Goal: Information Seeking & Learning: Learn about a topic

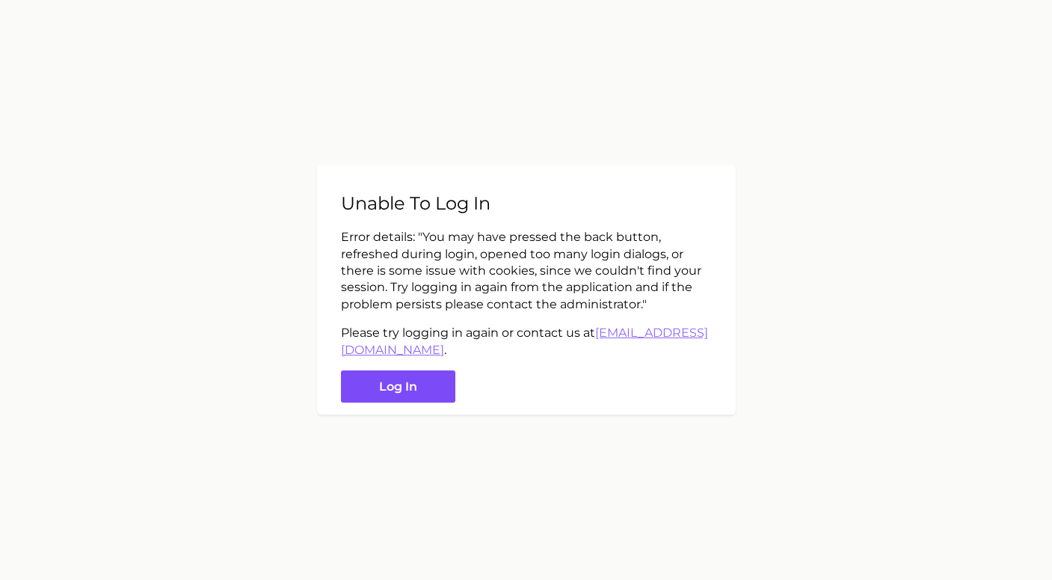
click at [402, 390] on button "Log in" at bounding box center [398, 386] width 114 height 32
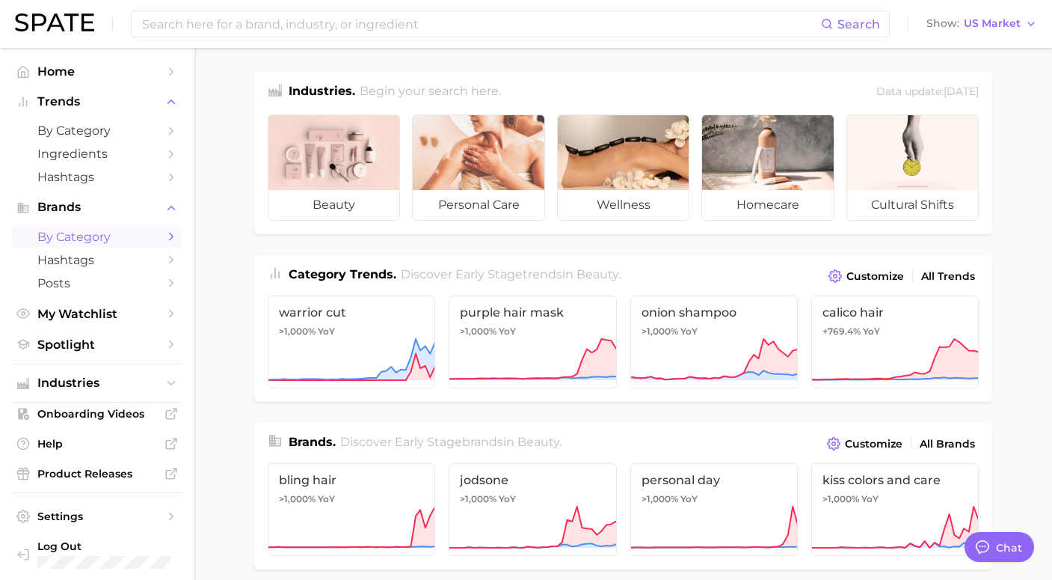
click at [82, 241] on span "by Category" at bounding box center [97, 237] width 120 height 14
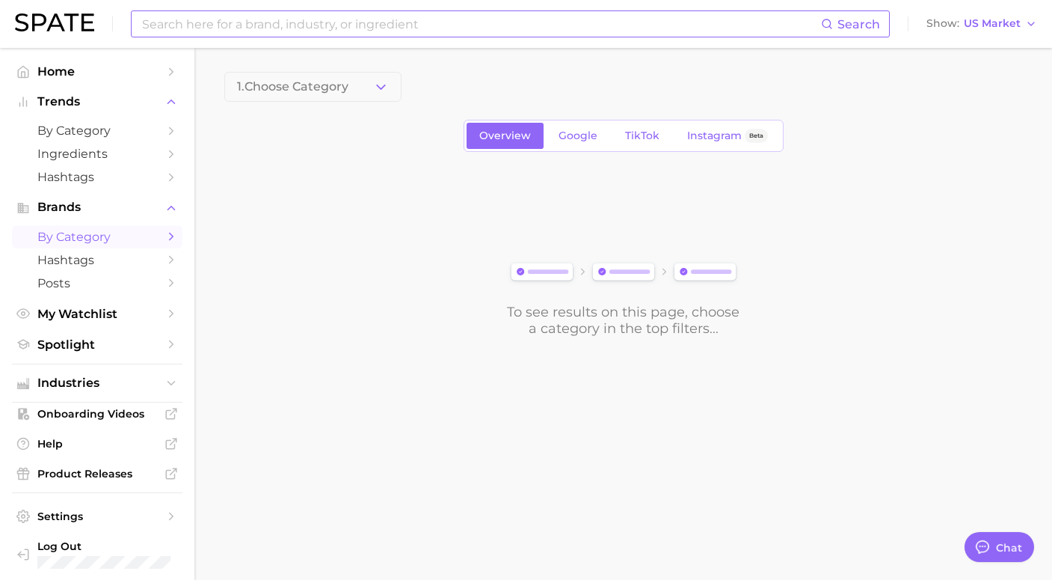
click at [341, 30] on input at bounding box center [481, 23] width 681 height 25
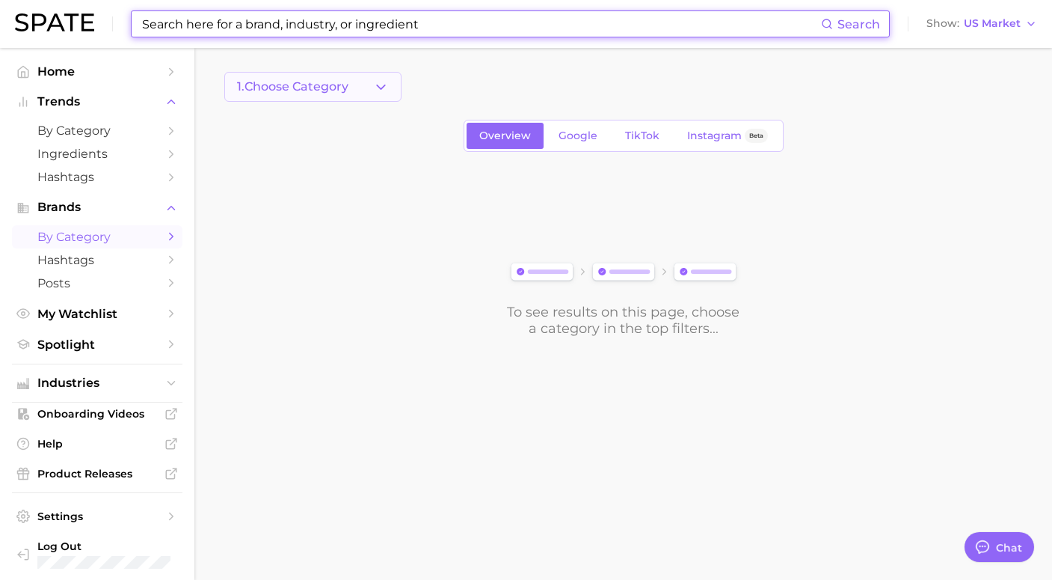
click at [369, 87] on button "1. Choose Category" at bounding box center [312, 87] width 177 height 30
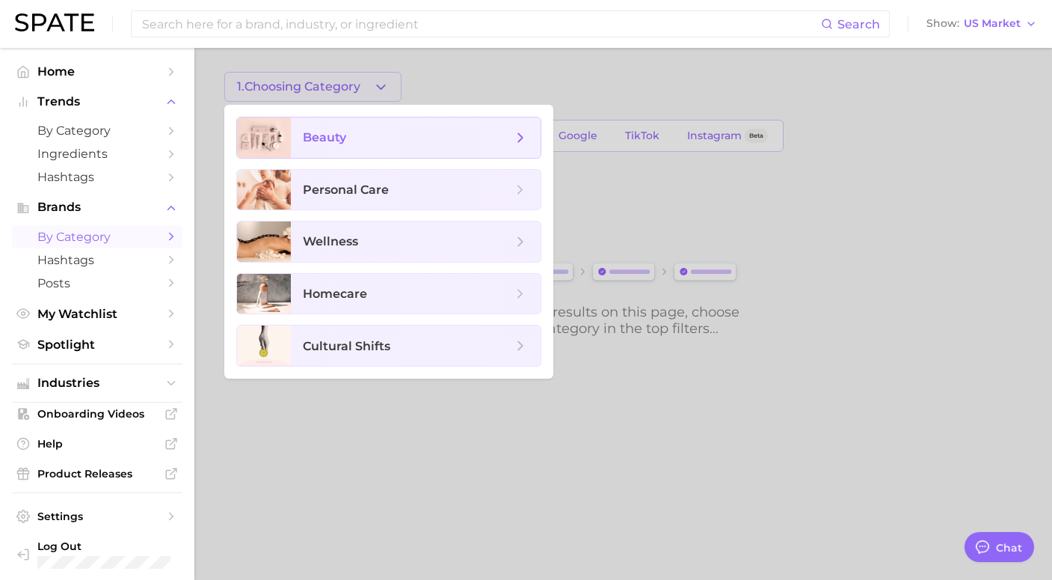
click at [350, 147] on span "beauty" at bounding box center [416, 137] width 250 height 40
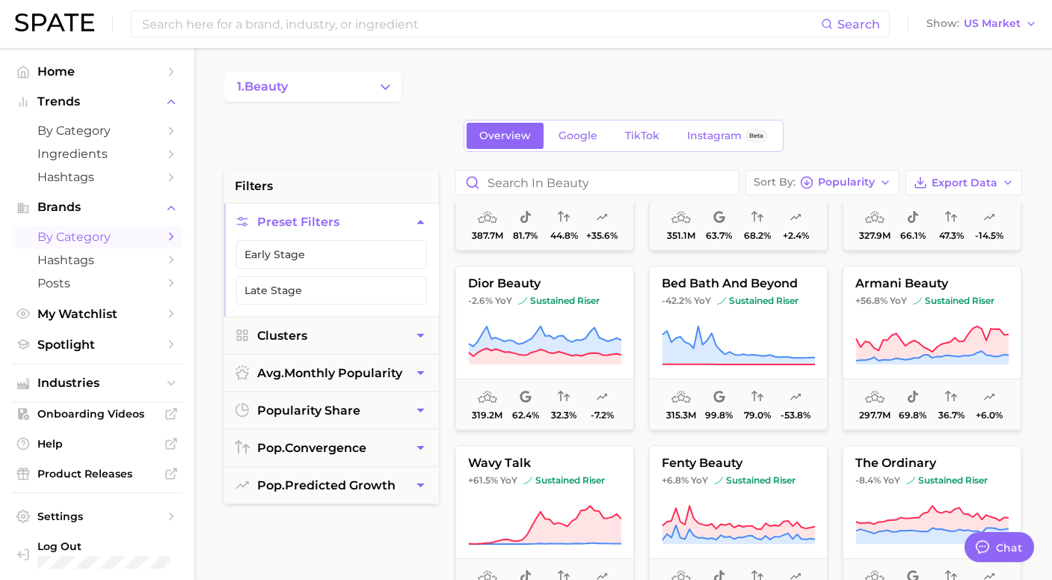
scroll to position [497, 0]
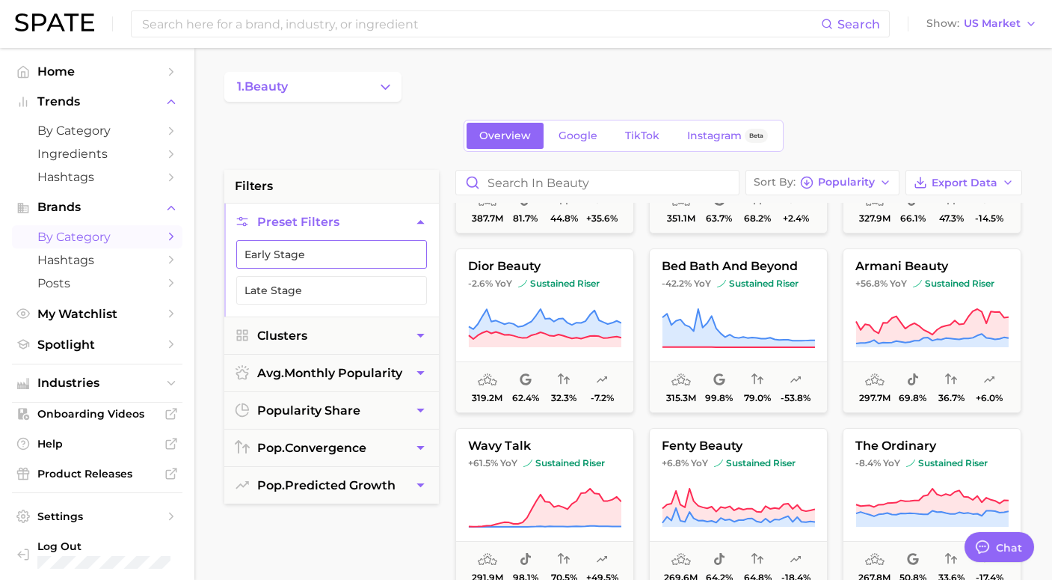
click at [365, 252] on button "Early Stage" at bounding box center [331, 254] width 191 height 28
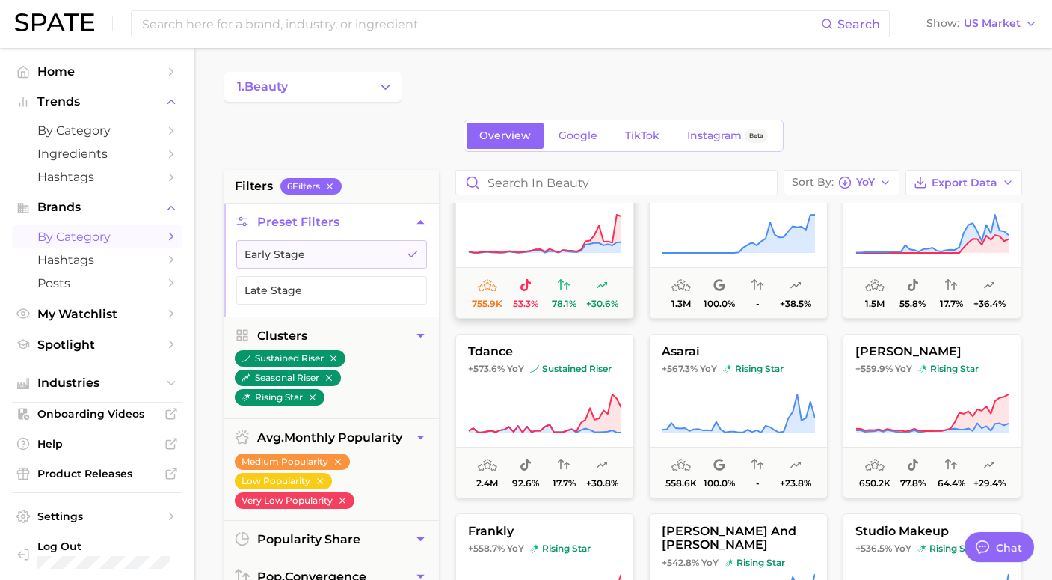
scroll to position [1323, 0]
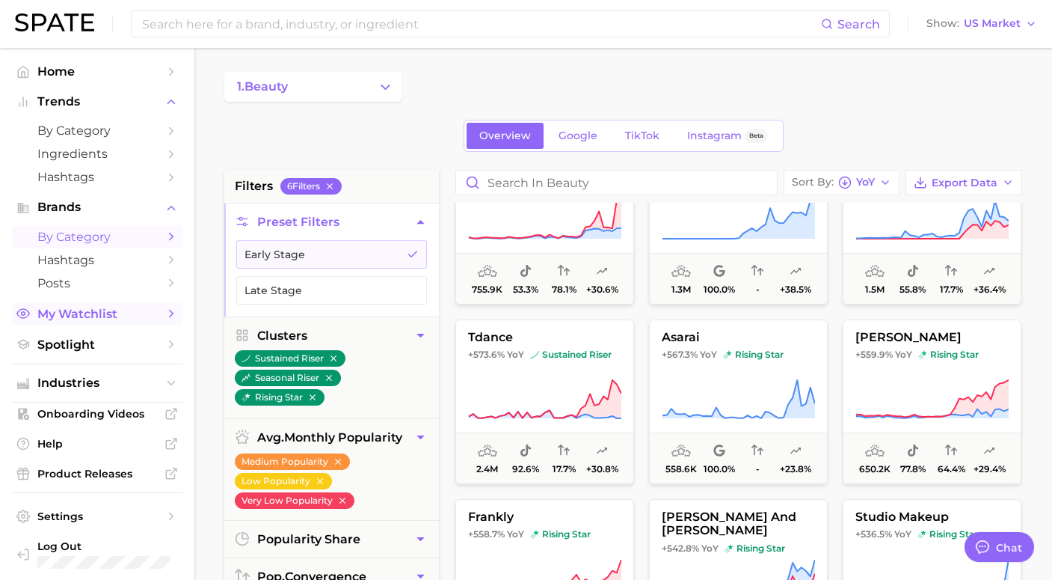
click at [79, 318] on span "My Watchlist" at bounding box center [97, 314] width 120 height 14
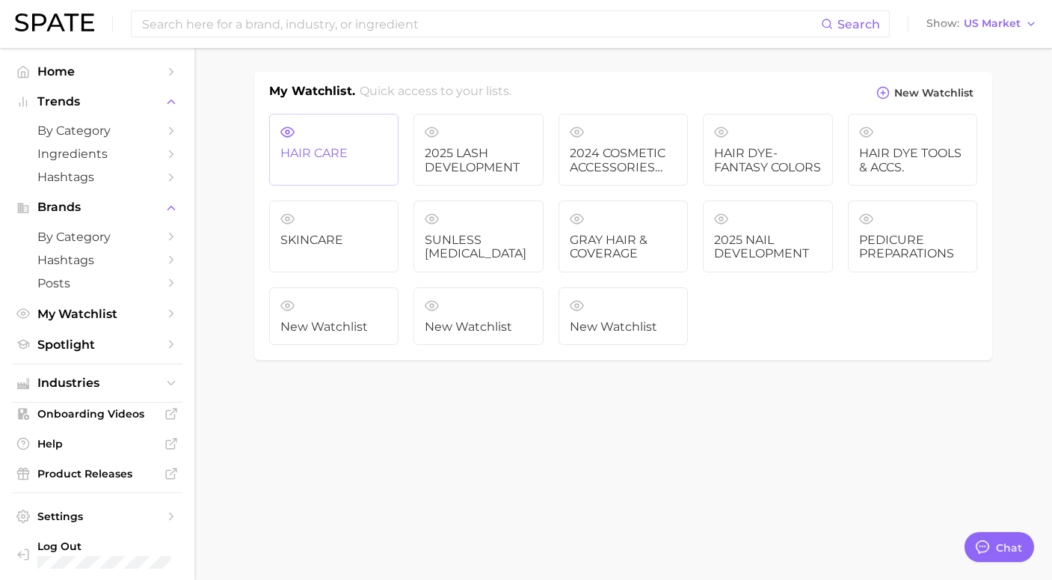
click at [362, 154] on span "HAIR CARE" at bounding box center [333, 153] width 107 height 13
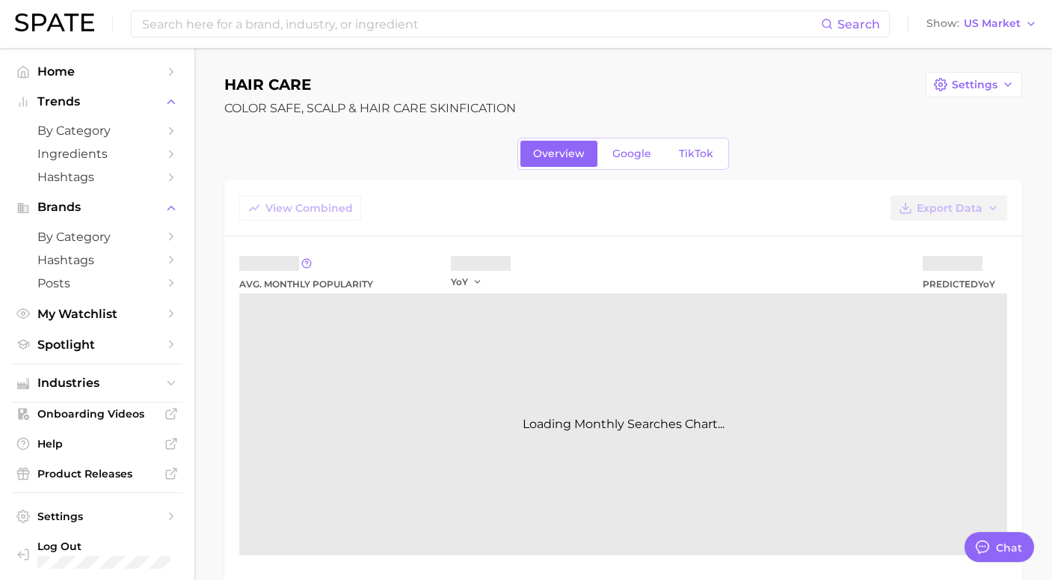
type textarea "x"
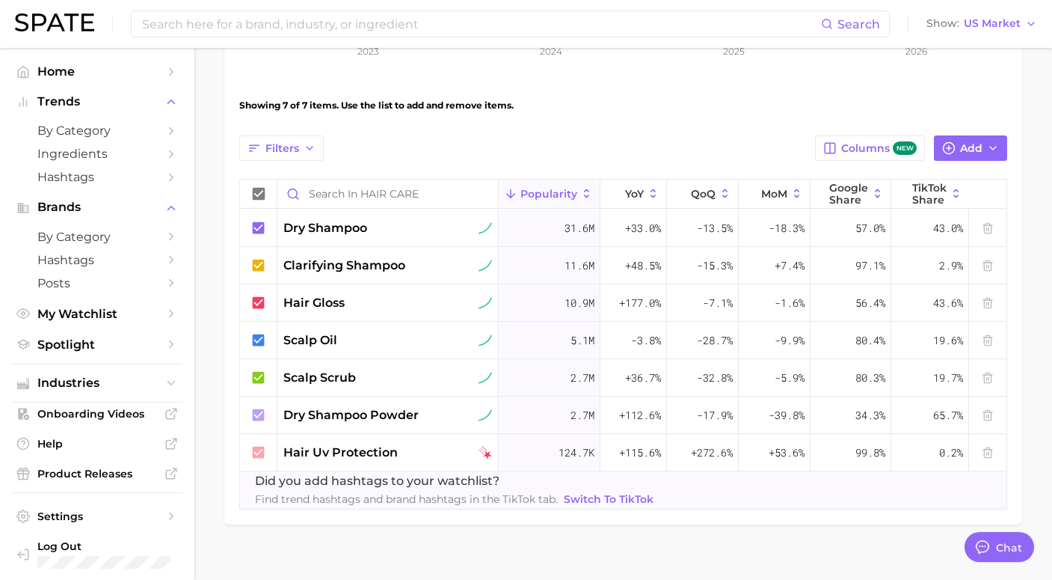
scroll to position [499, 0]
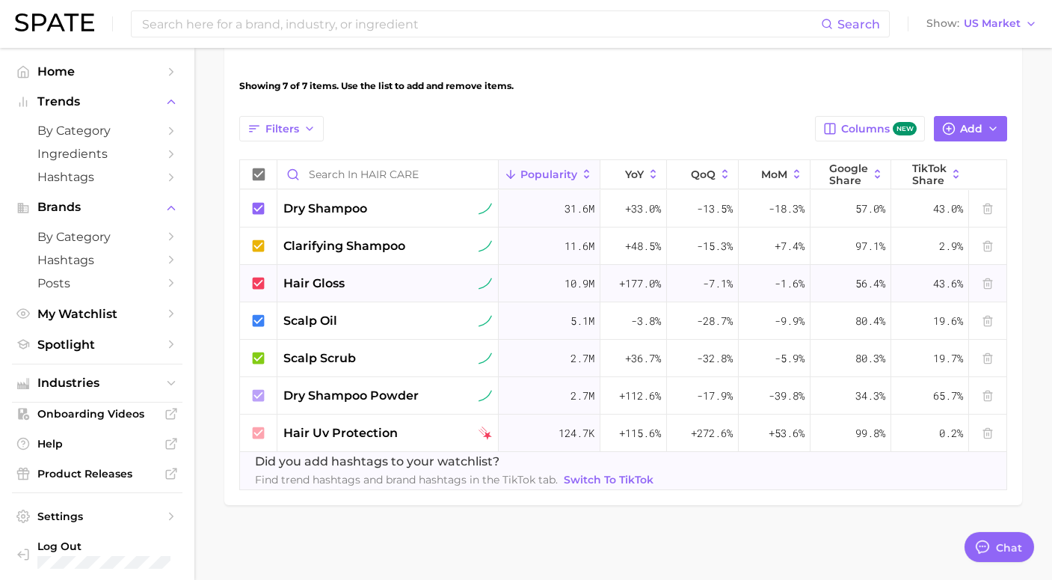
click at [316, 289] on span "hair gloss" at bounding box center [313, 283] width 61 height 18
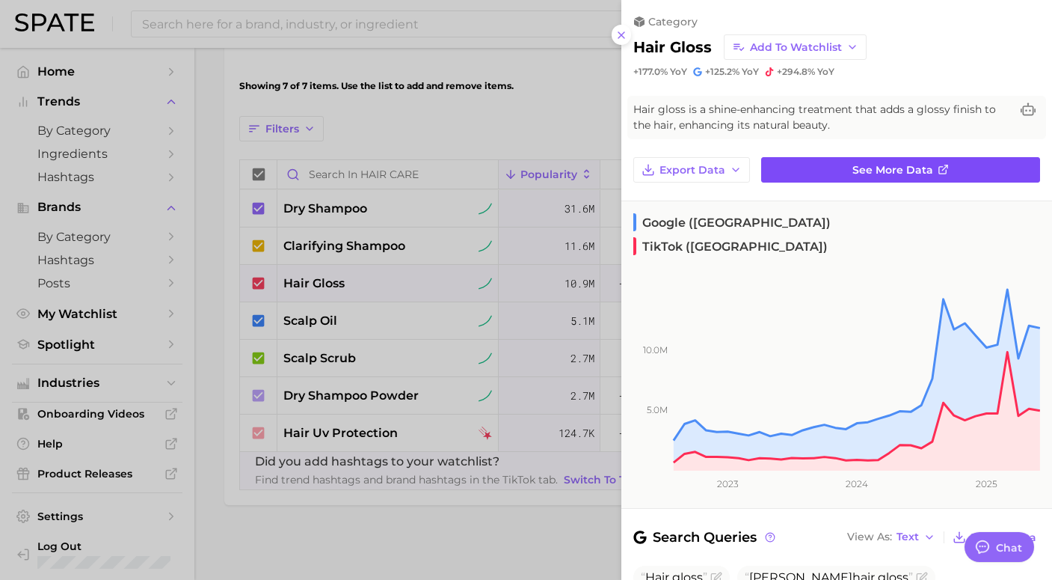
click at [935, 171] on link "See more data" at bounding box center [900, 169] width 279 height 25
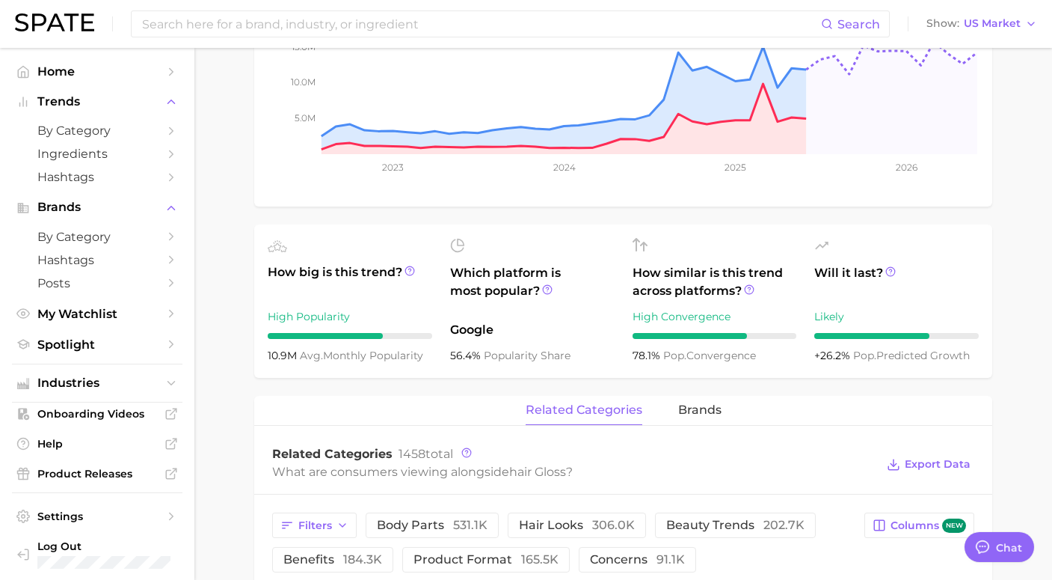
scroll to position [194, 0]
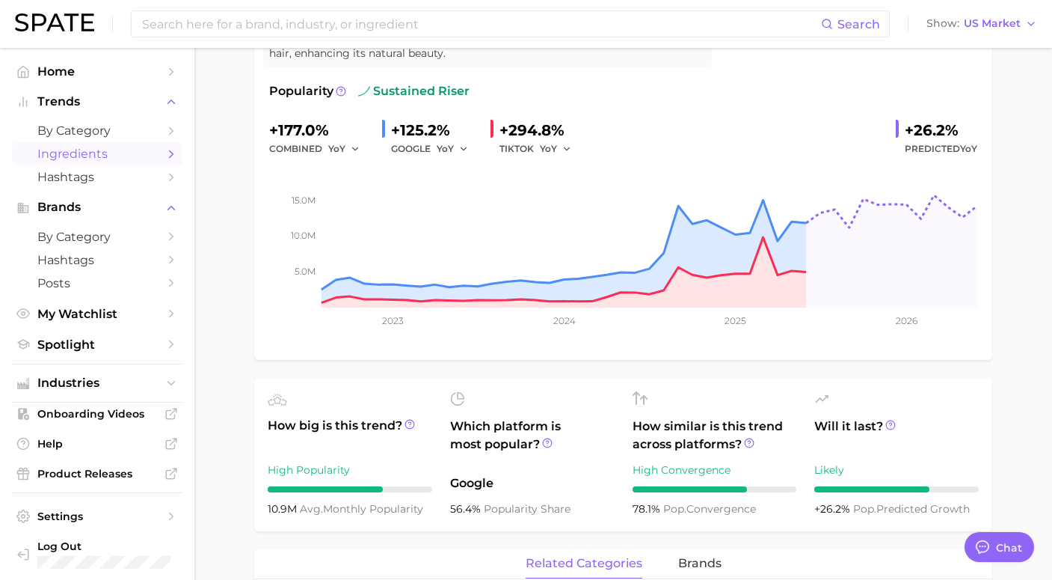
click at [96, 157] on span "Ingredients" at bounding box center [97, 154] width 120 height 14
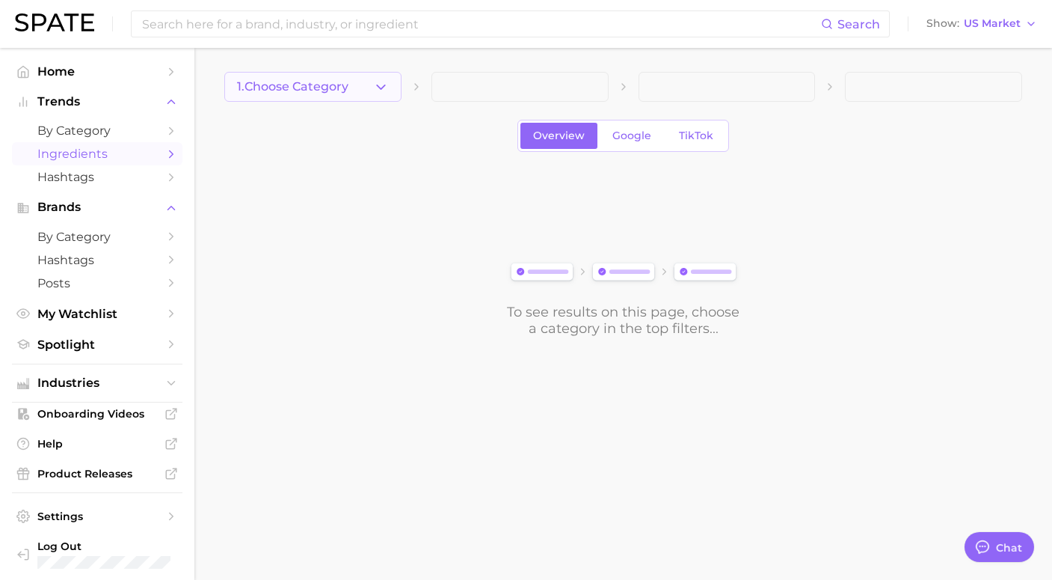
click at [351, 90] on button "1. Choose Category" at bounding box center [312, 87] width 177 height 30
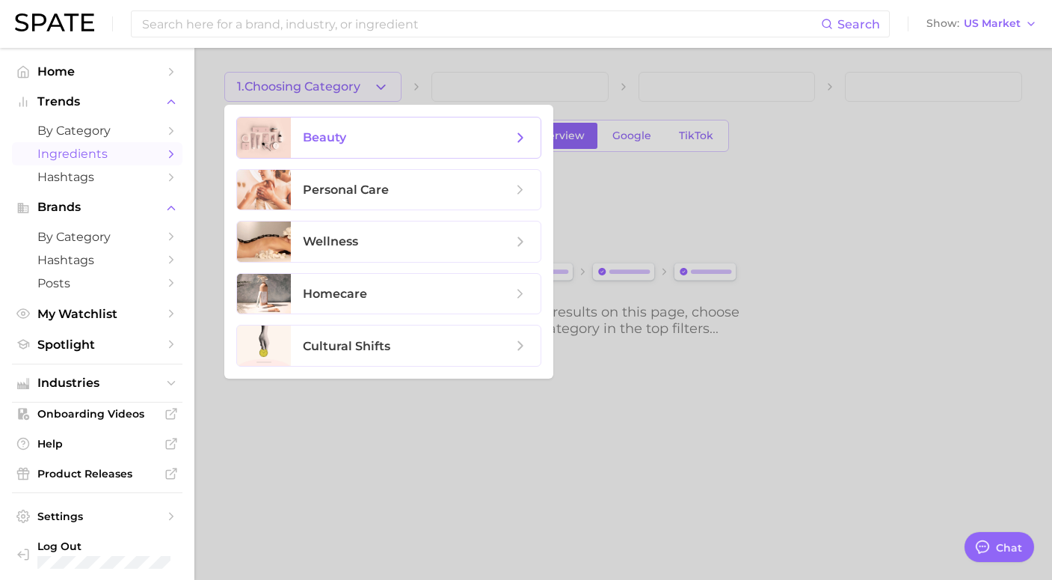
click at [337, 132] on span "beauty" at bounding box center [324, 137] width 43 height 14
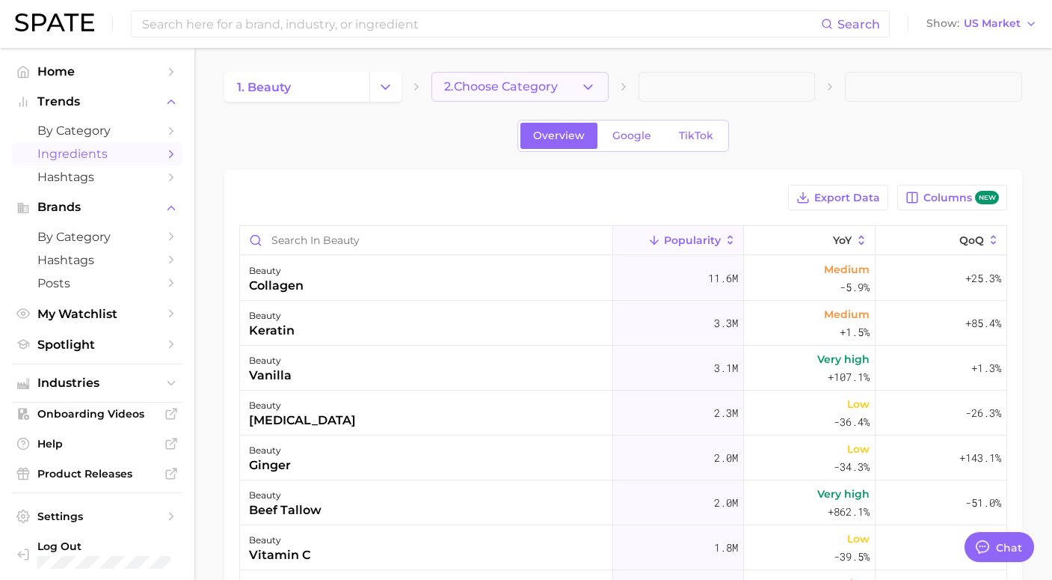
click at [518, 90] on span "2. Choose Category" at bounding box center [501, 86] width 114 height 13
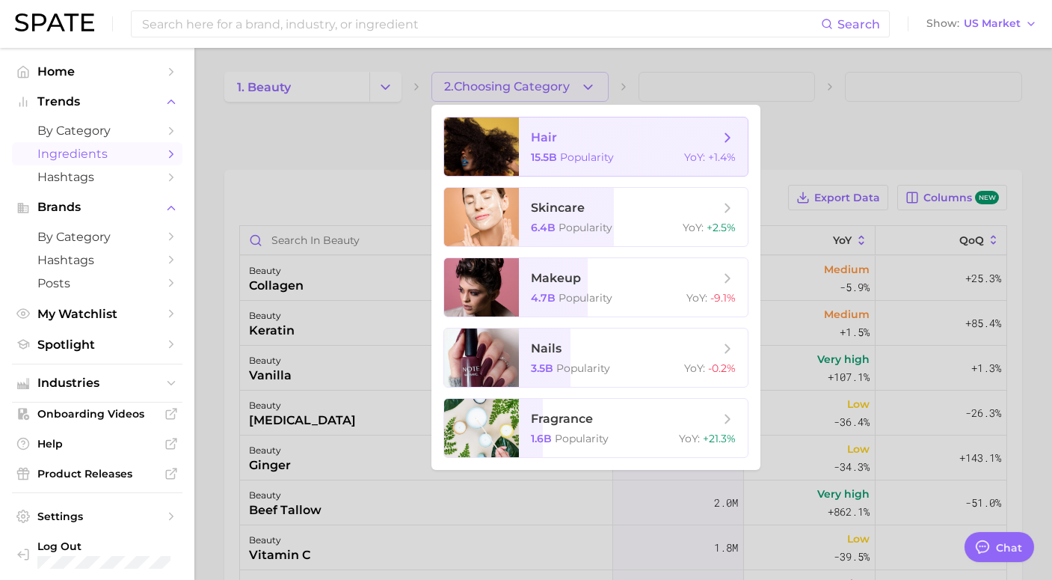
click at [517, 146] on div at bounding box center [481, 146] width 75 height 58
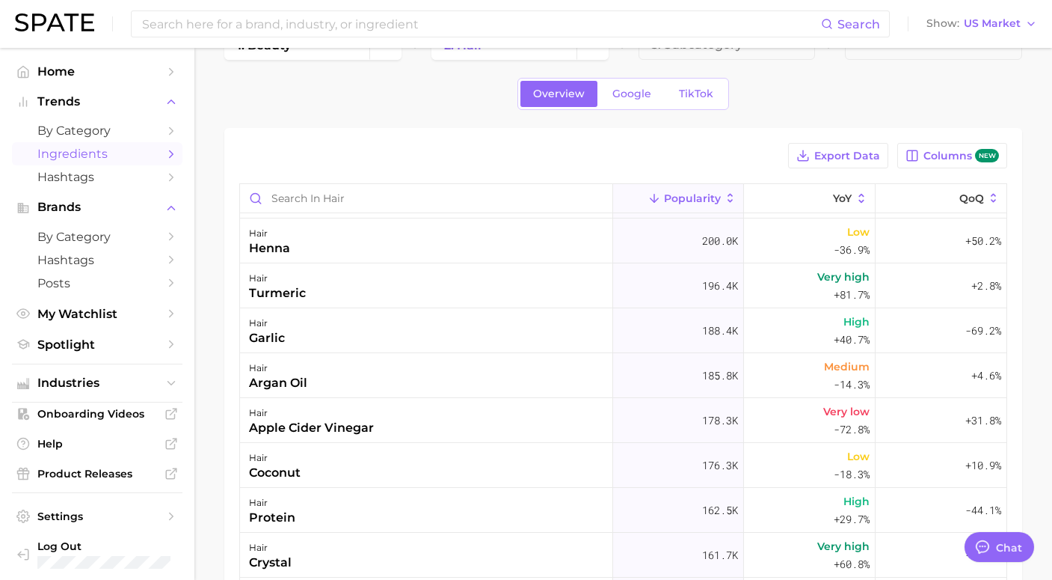
scroll to position [1526, 0]
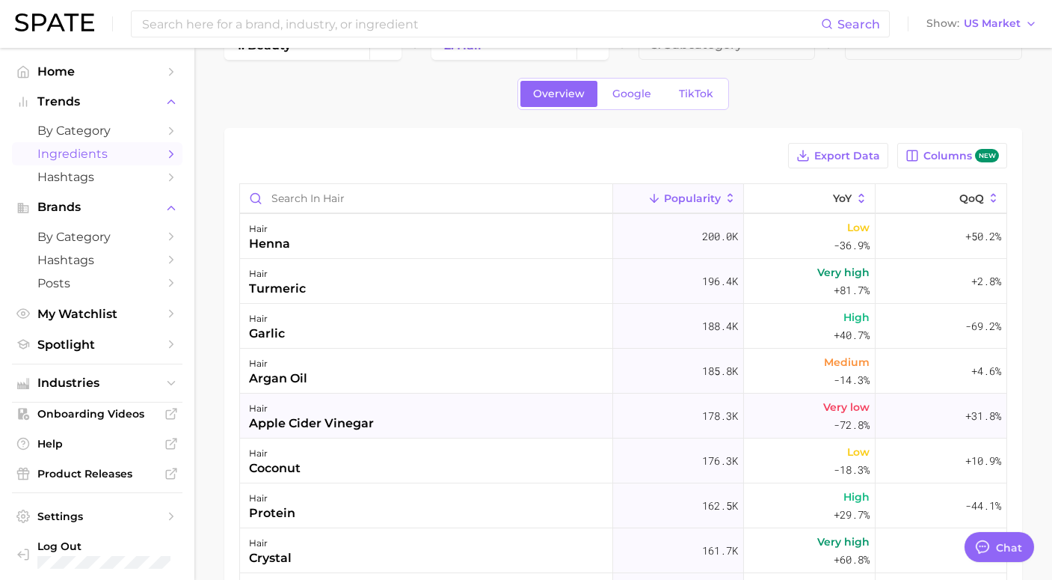
click at [388, 411] on div "hair apple cider vinegar" at bounding box center [426, 415] width 373 height 45
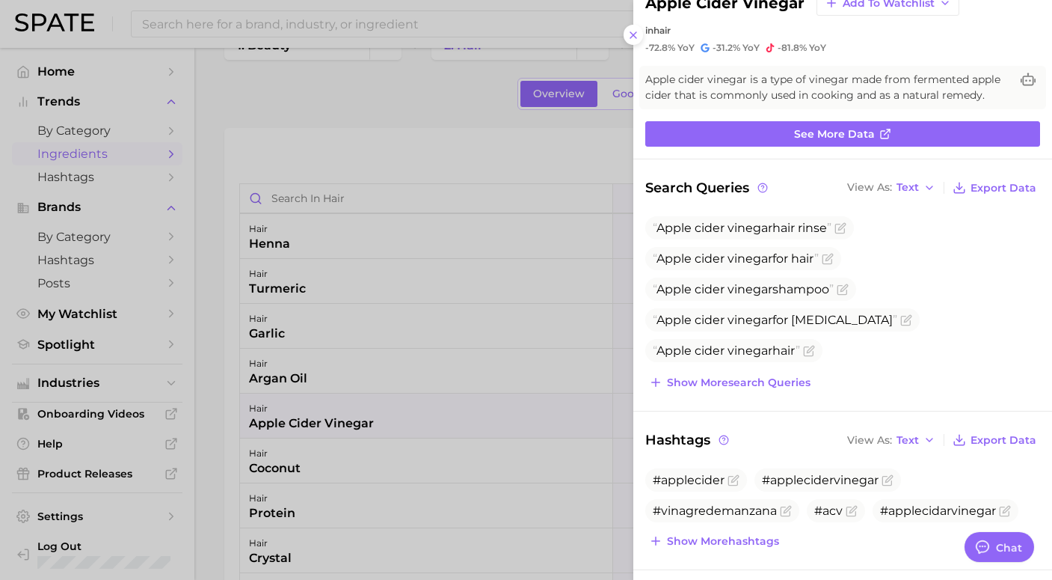
scroll to position [0, 0]
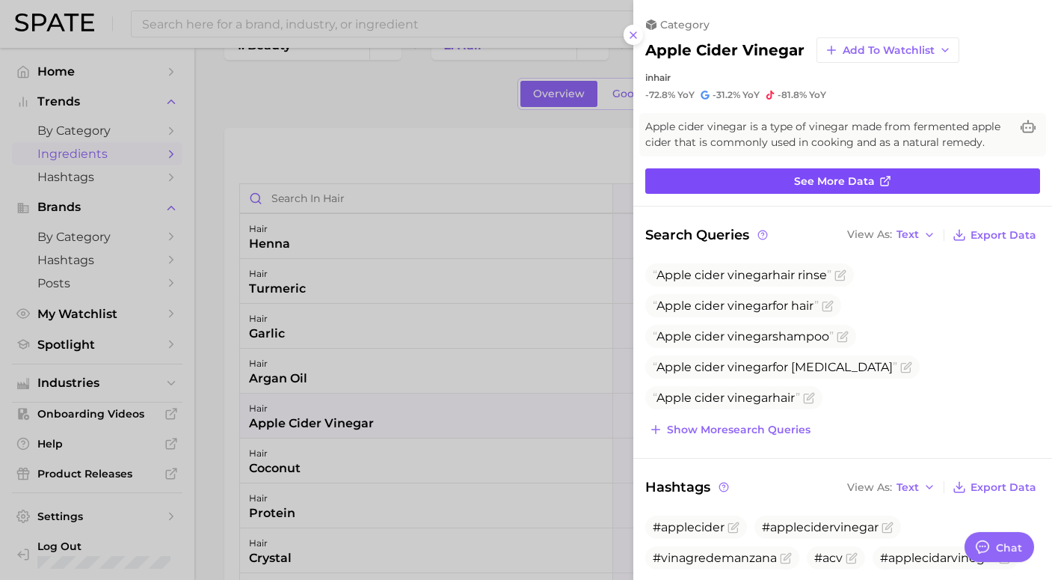
click at [840, 179] on span "See more data" at bounding box center [834, 181] width 81 height 13
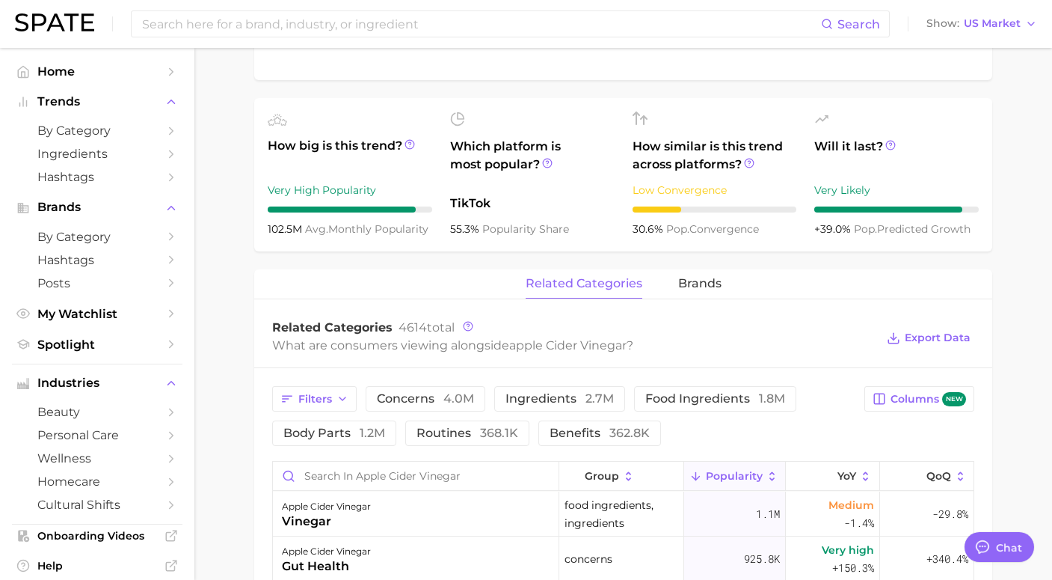
scroll to position [553, 0]
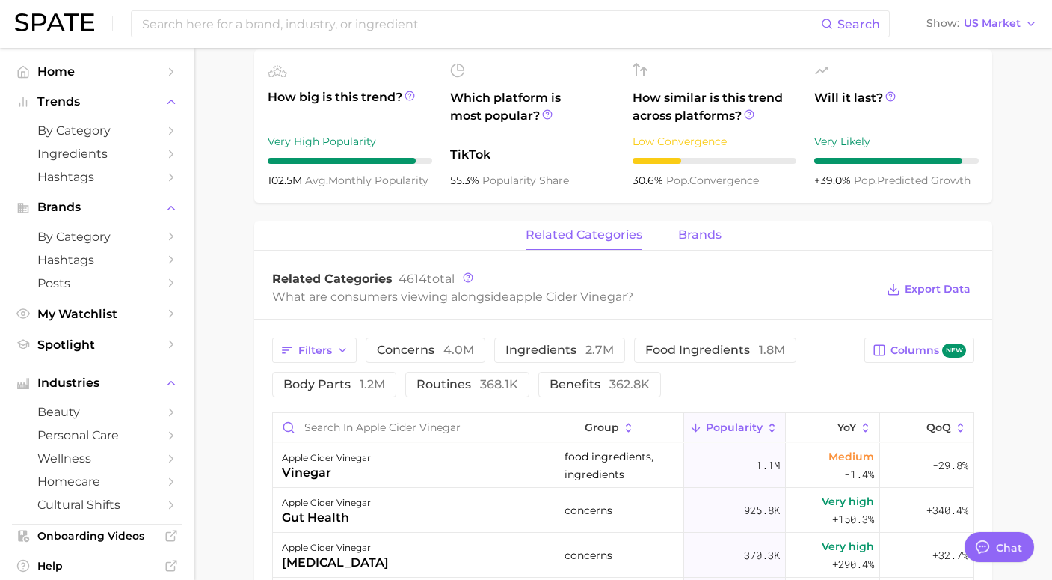
click at [706, 239] on span "brands" at bounding box center [699, 234] width 43 height 13
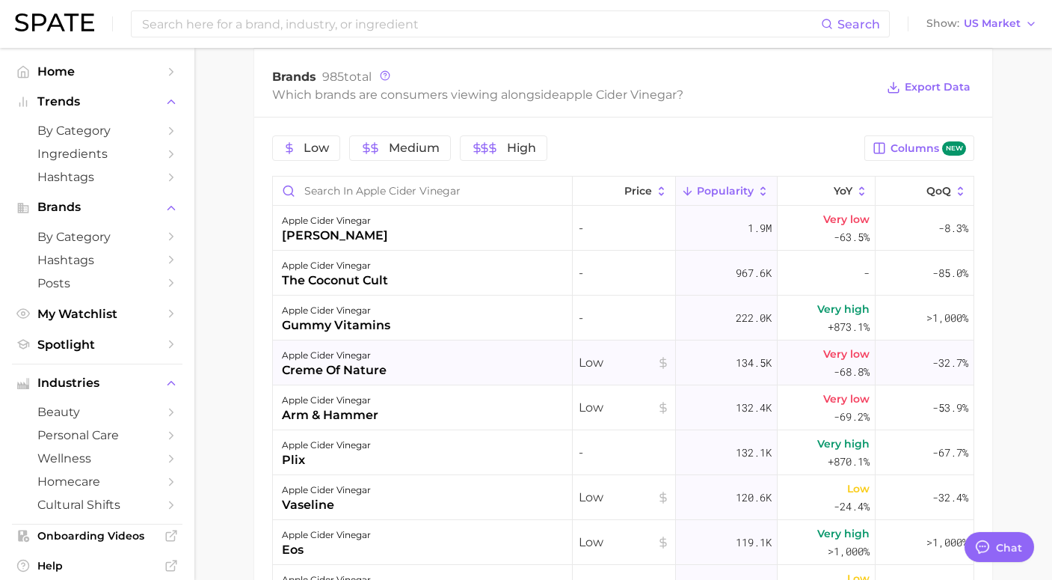
scroll to position [0, 0]
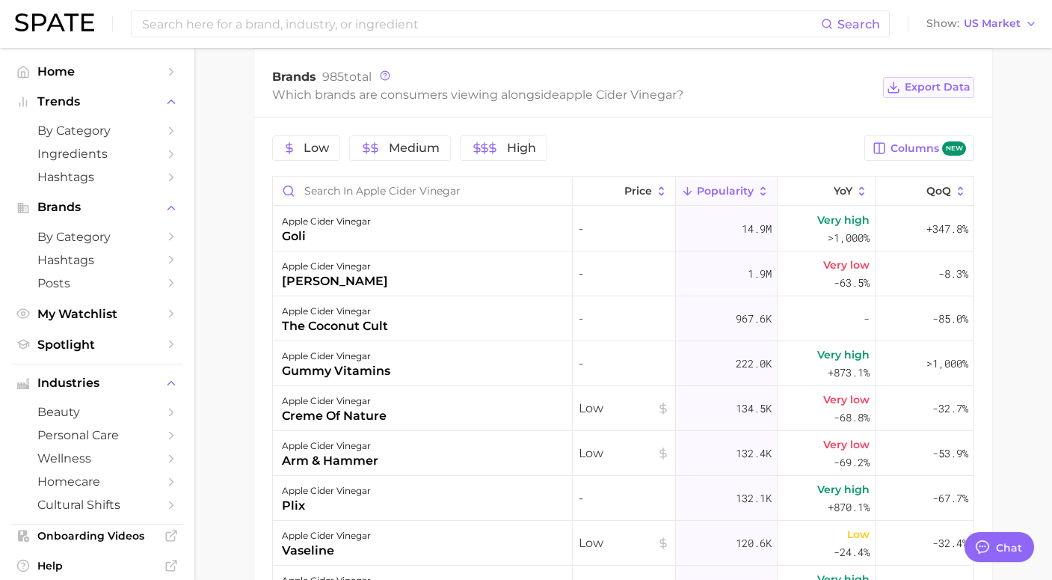
click at [924, 79] on button "Export Data" at bounding box center [928, 87] width 91 height 21
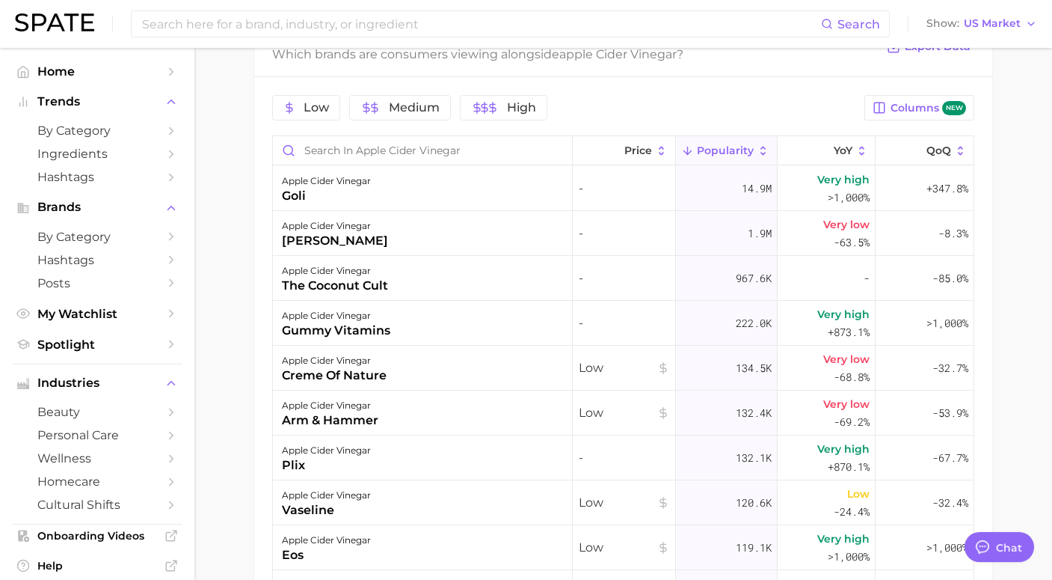
scroll to position [801, 0]
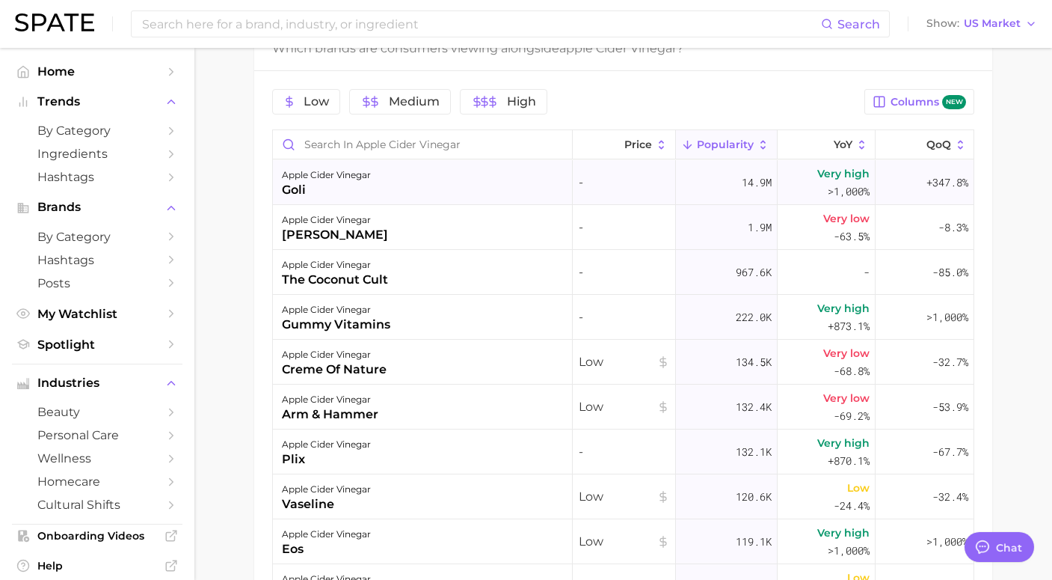
click at [300, 184] on div "goli" at bounding box center [326, 190] width 89 height 18
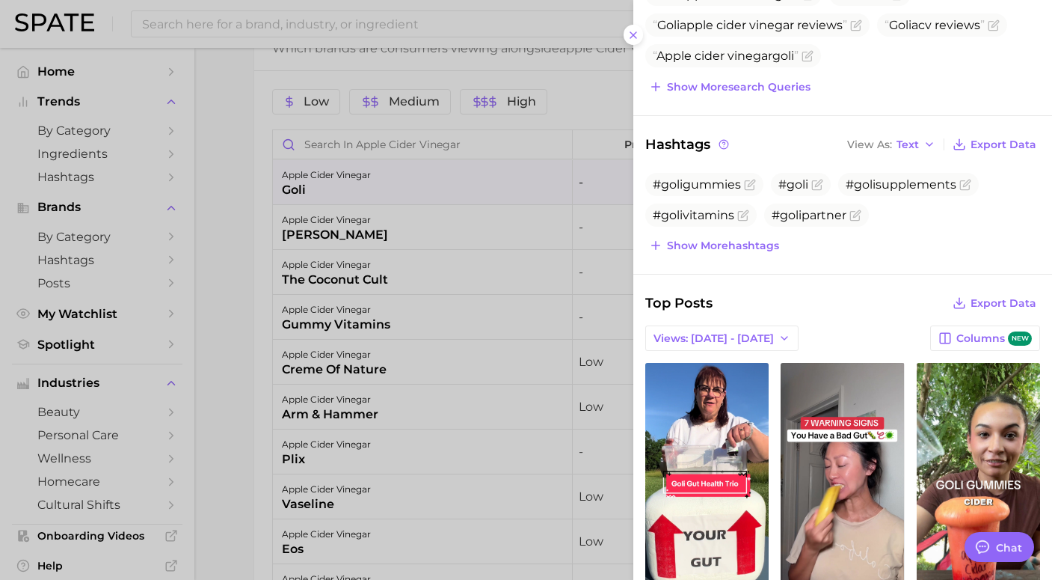
scroll to position [458, 0]
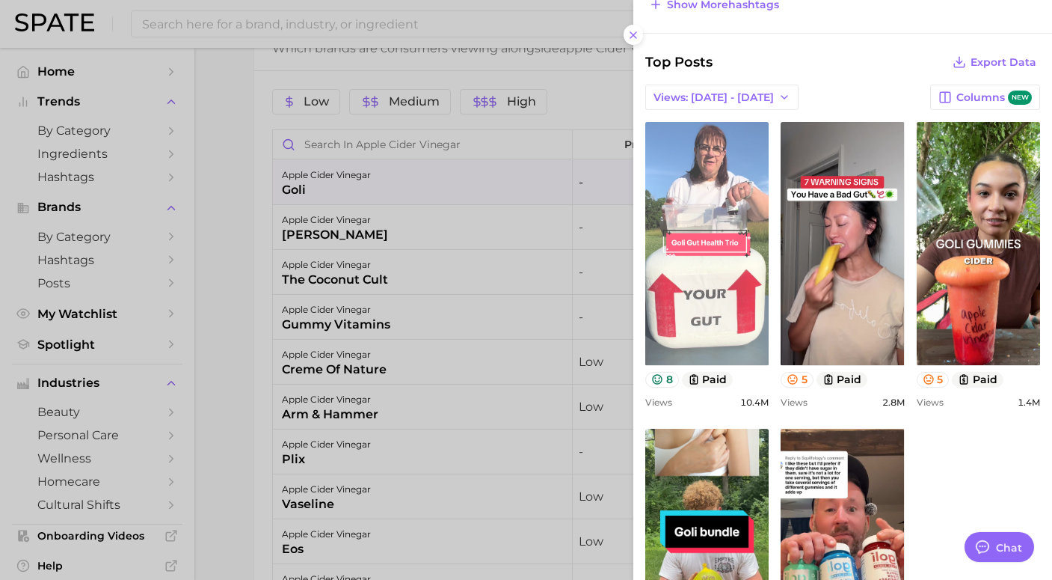
click at [713, 271] on link "view post on TikTok" at bounding box center [706, 243] width 123 height 243
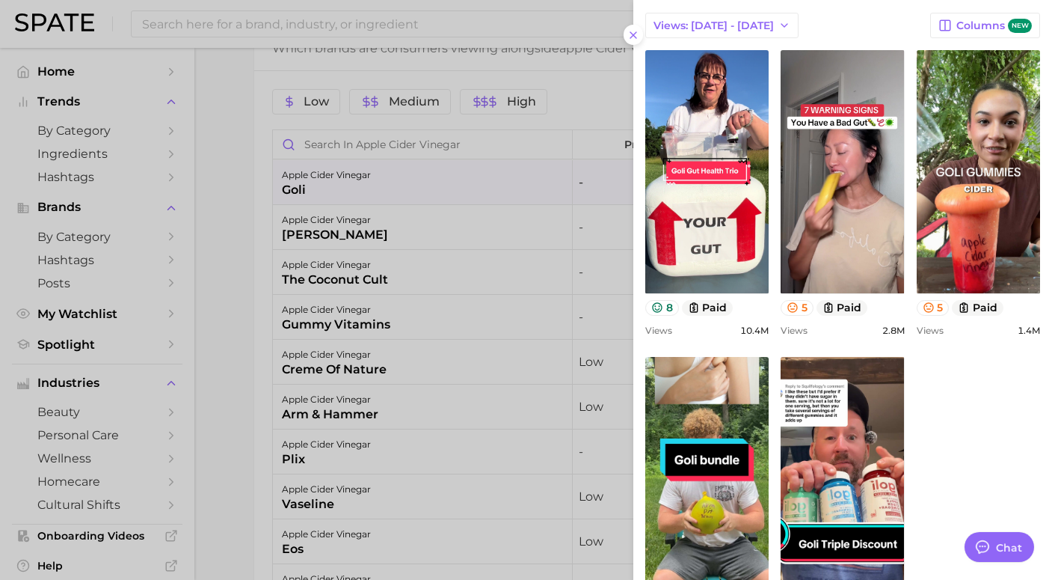
scroll to position [556, 0]
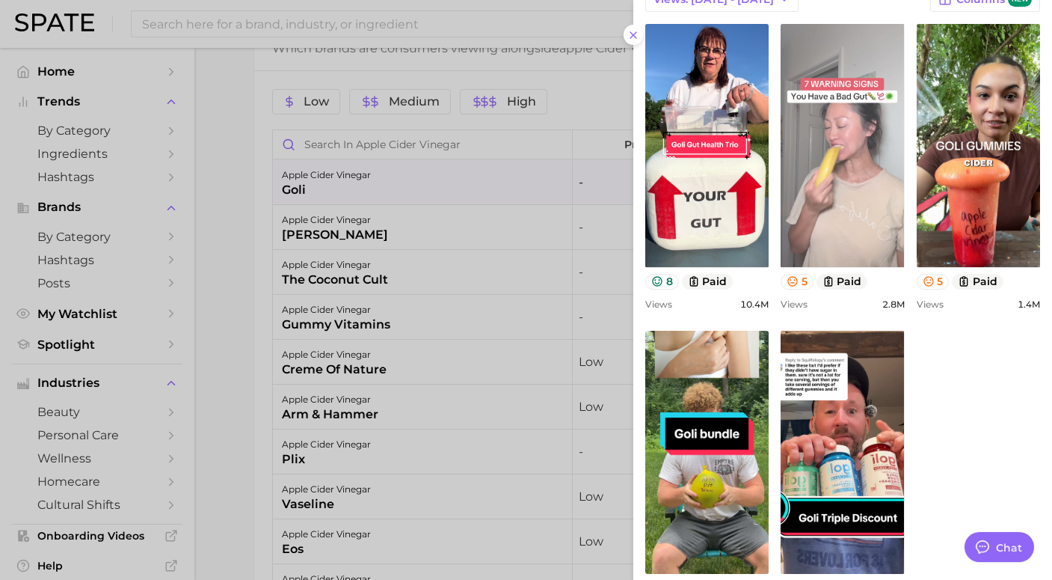
click at [844, 163] on link "view post on TikTok" at bounding box center [842, 145] width 123 height 243
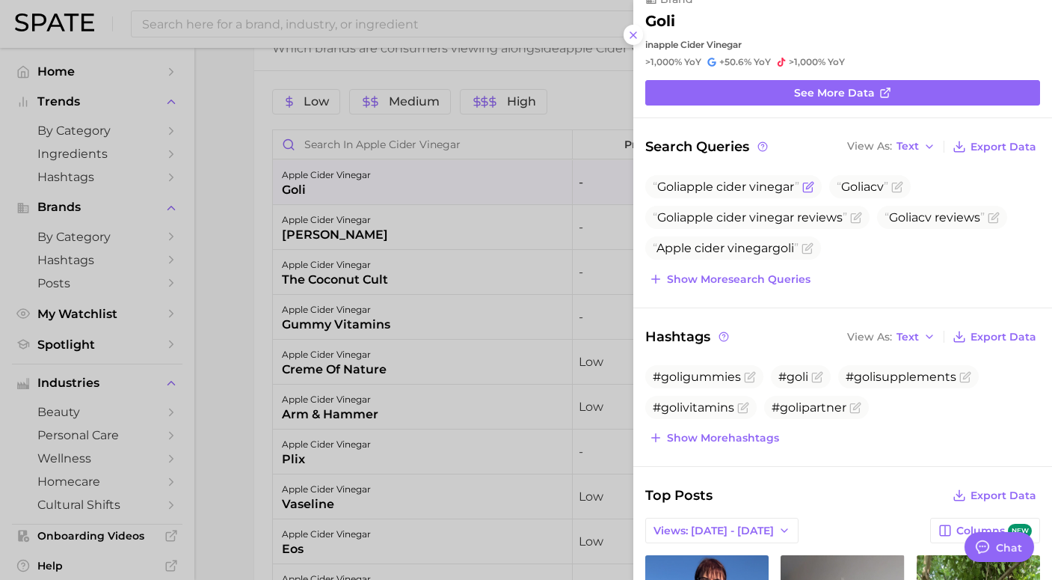
scroll to position [0, 0]
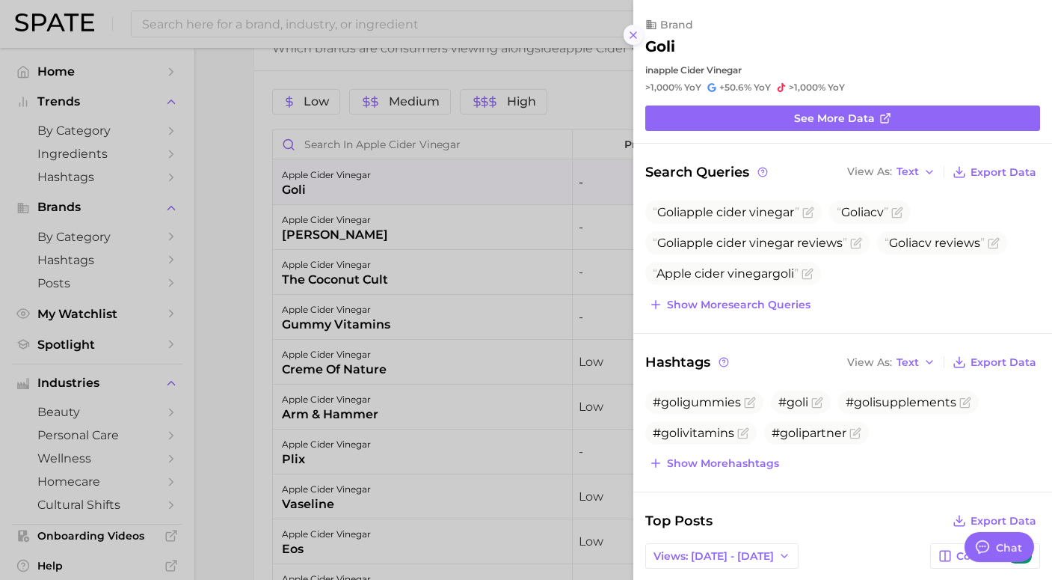
click at [635, 37] on icon at bounding box center [633, 35] width 12 height 12
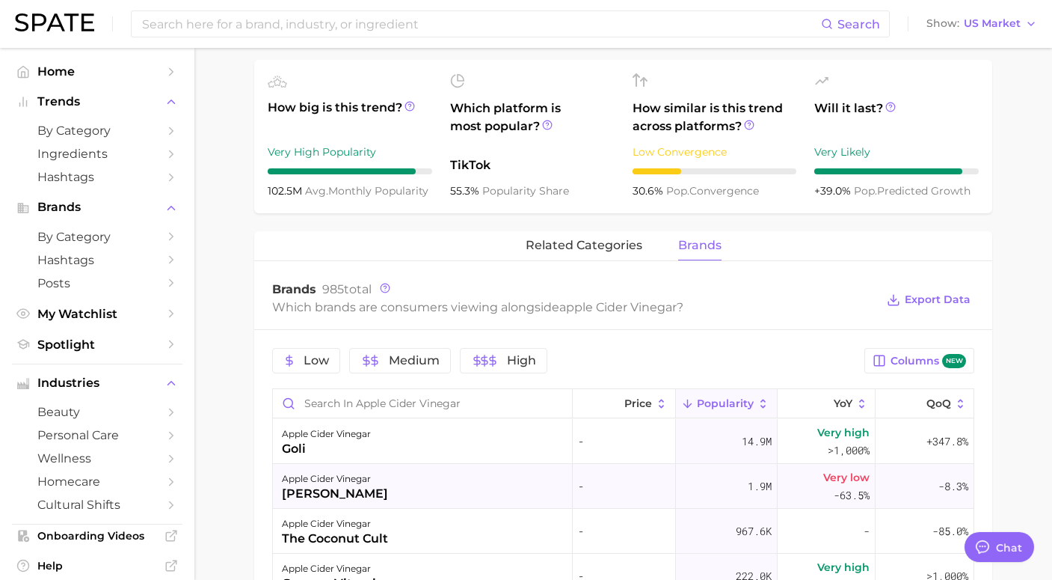
scroll to position [544, 0]
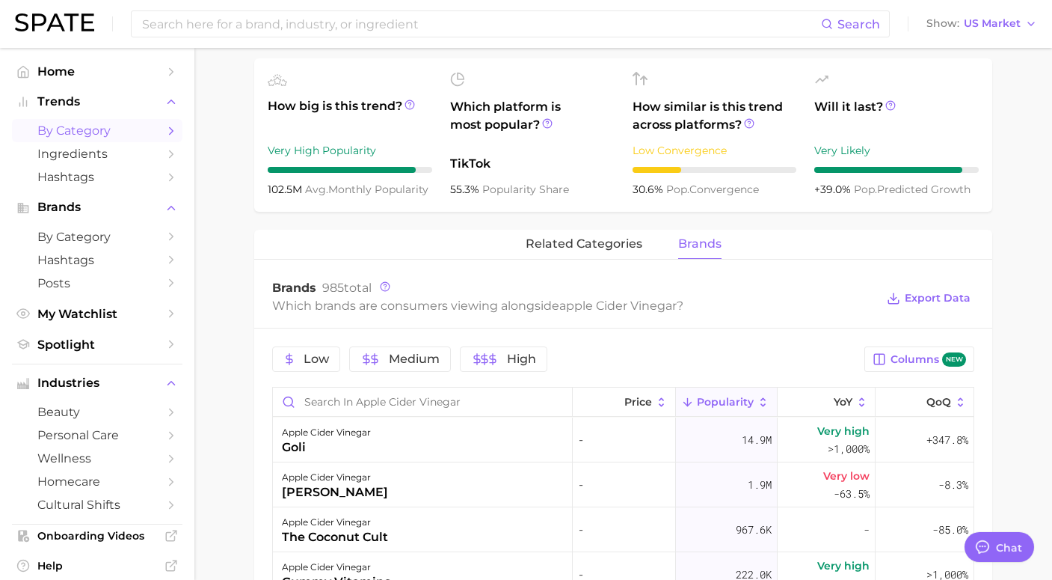
click at [87, 129] on span "by Category" at bounding box center [97, 130] width 120 height 14
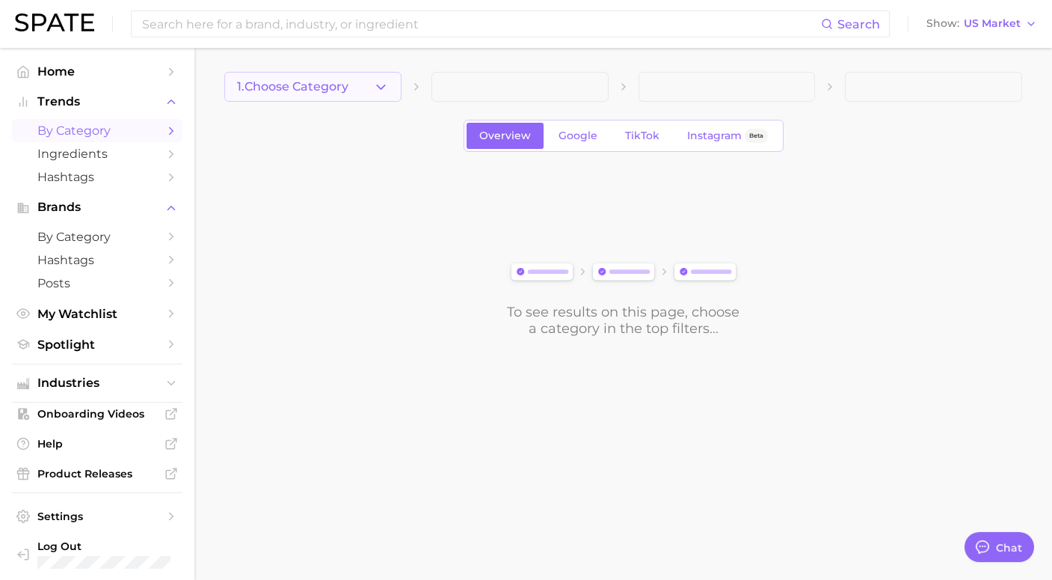
click at [324, 90] on span "1. Choose Category" at bounding box center [292, 86] width 111 height 13
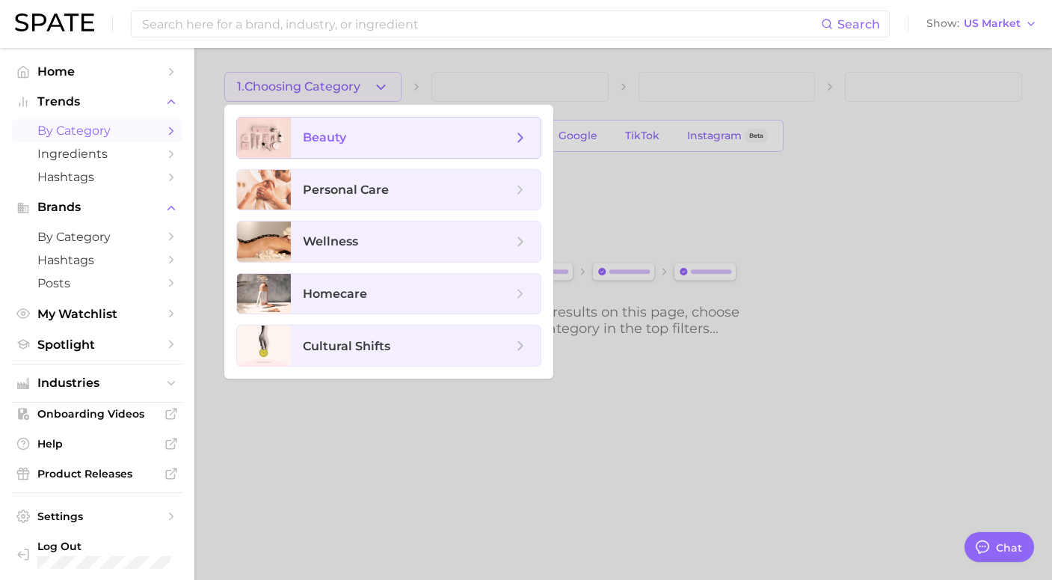
click at [328, 139] on span "beauty" at bounding box center [324, 137] width 43 height 14
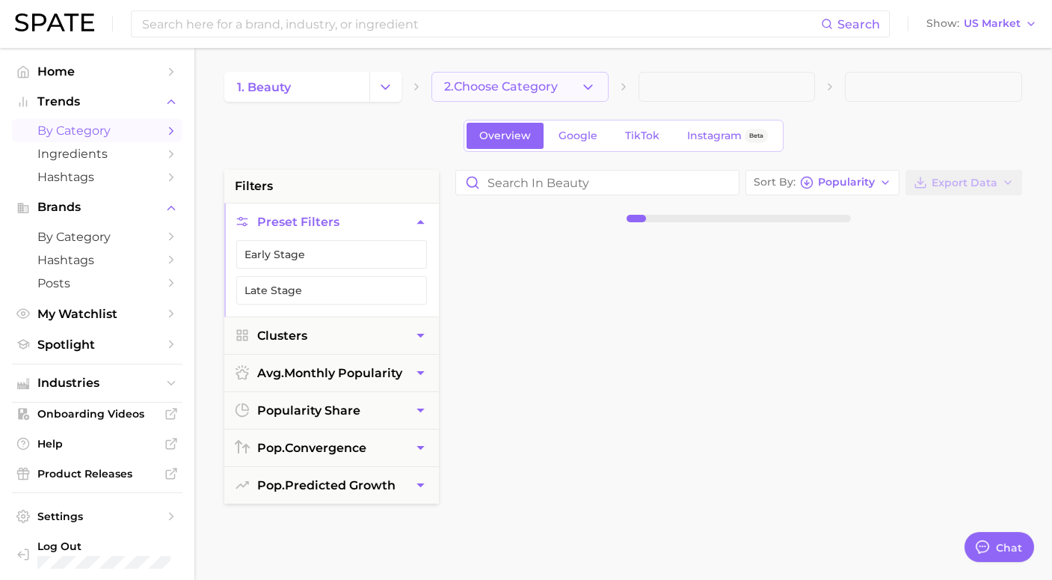
click at [492, 83] on span "2. Choose Category" at bounding box center [501, 86] width 114 height 13
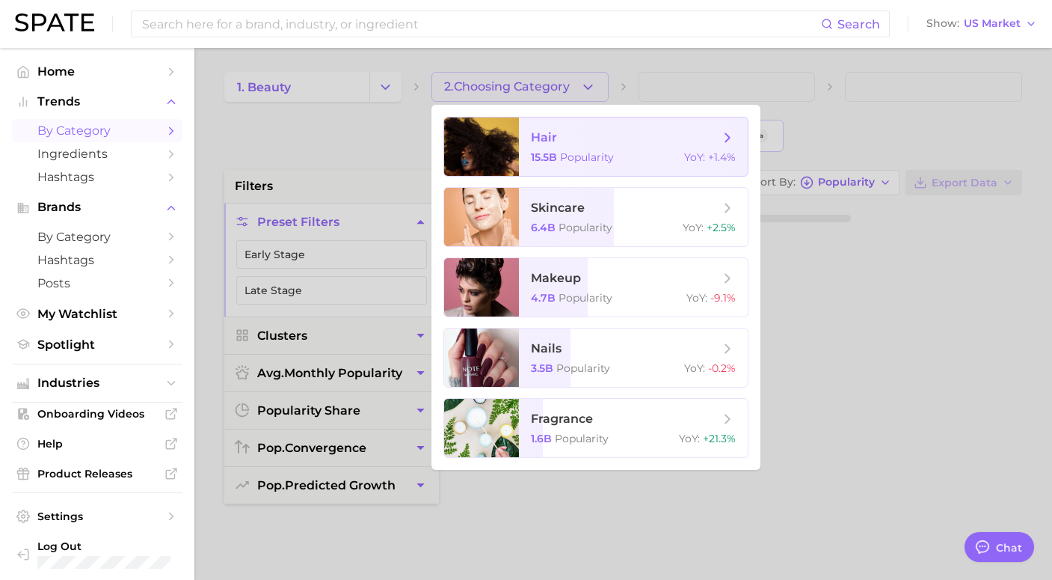
click at [541, 147] on span "hair 15.5b Popularity YoY : +1.4%" at bounding box center [633, 146] width 229 height 58
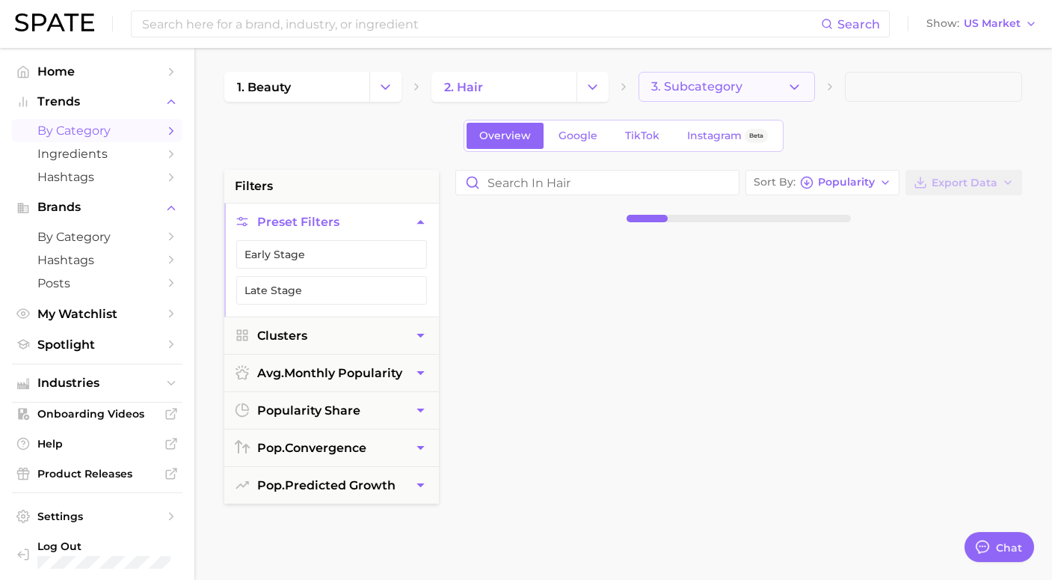
click at [689, 88] on span "3. Subcategory" at bounding box center [696, 86] width 91 height 13
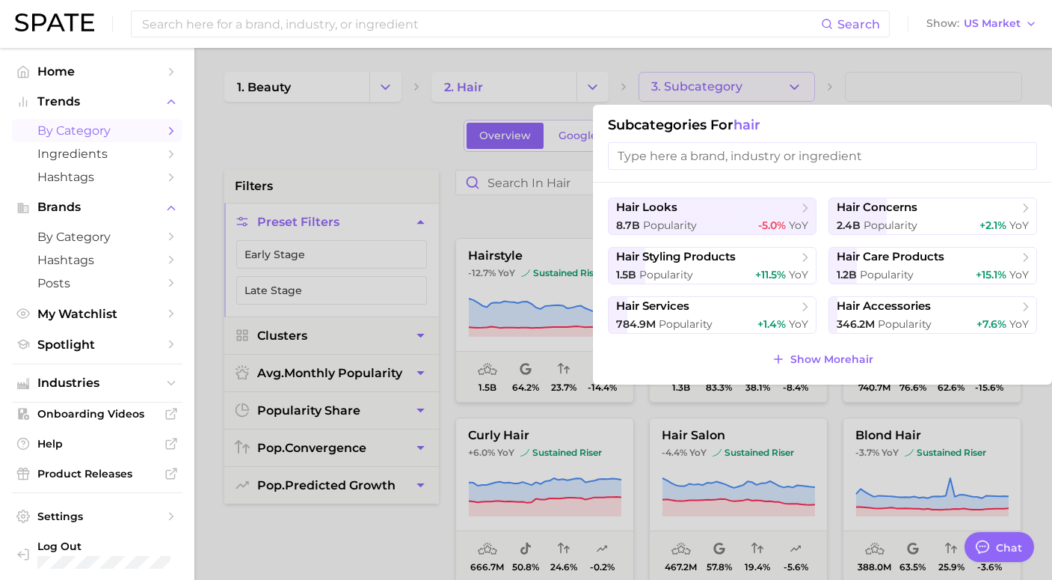
click at [640, 160] on input "search" at bounding box center [822, 156] width 429 height 28
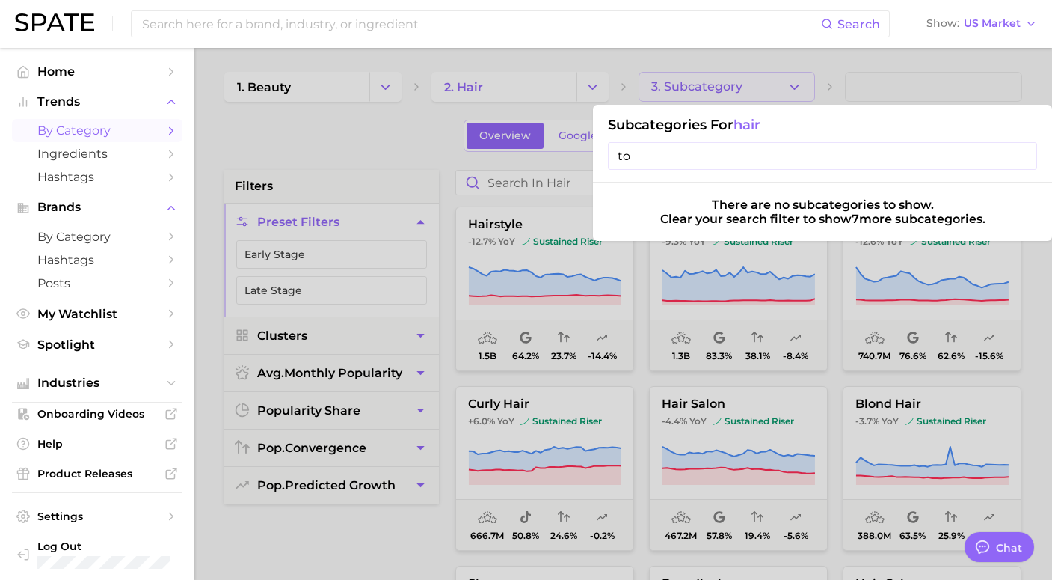
type input "t"
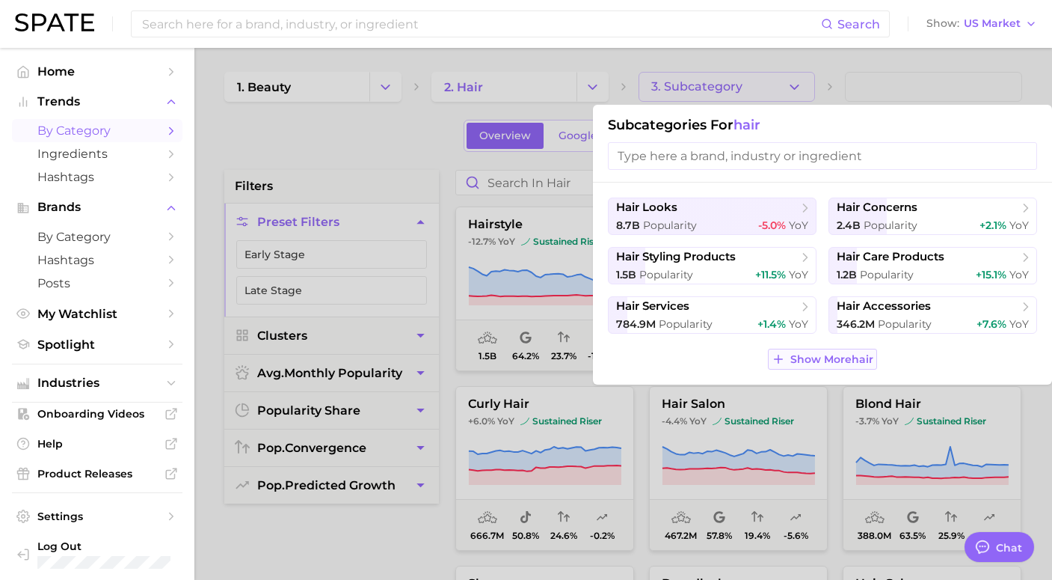
click at [820, 360] on span "Show More hair" at bounding box center [831, 359] width 83 height 13
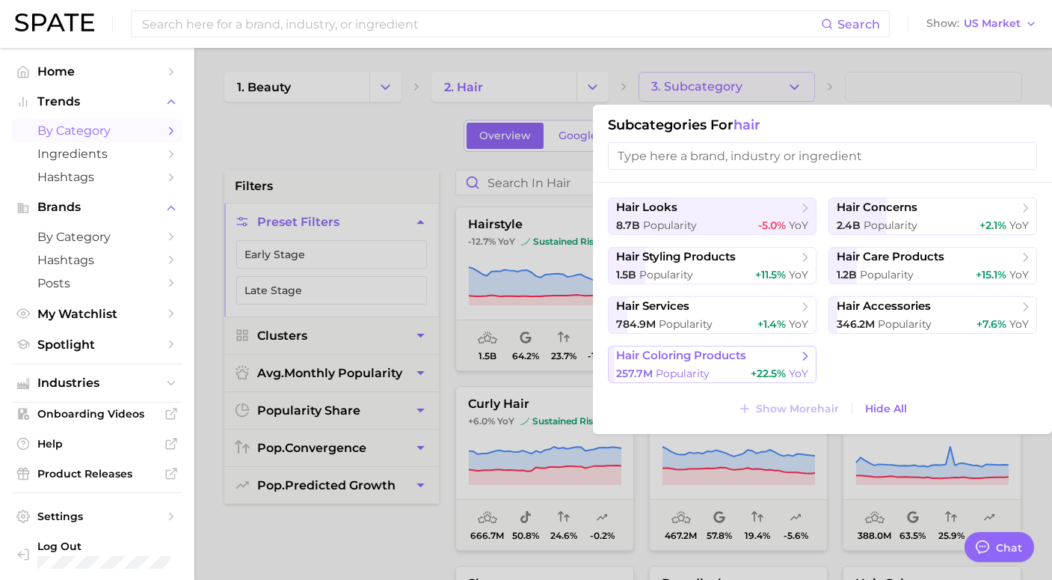
click at [703, 367] on span "Popularity" at bounding box center [683, 372] width 54 height 13
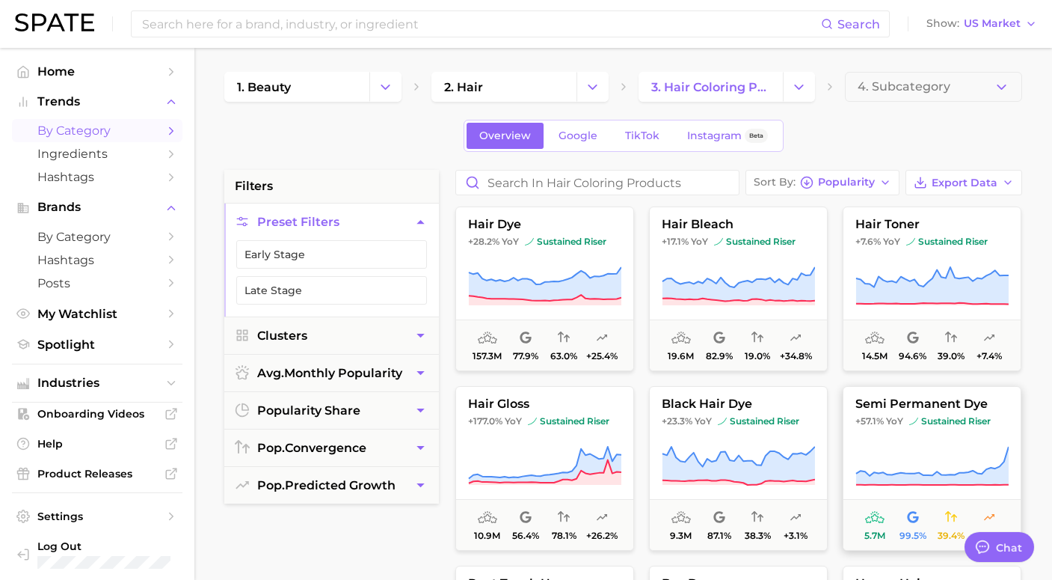
click at [910, 414] on button "semi permanent dye +57.1% YoY sustained riser 5.7m 99.5% 39.4% +8.1%" at bounding box center [932, 468] width 179 height 165
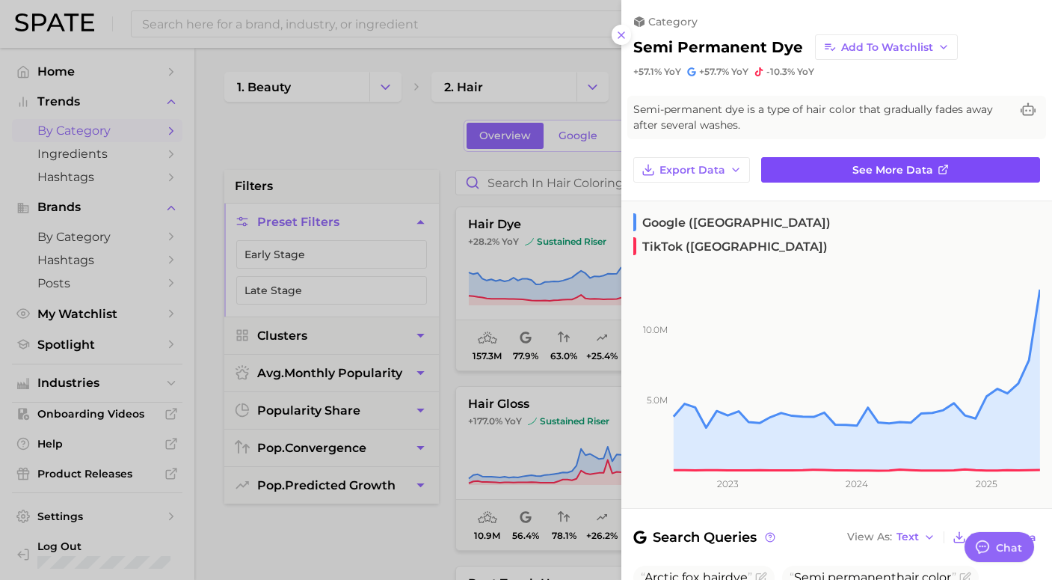
click at [882, 169] on span "See more data" at bounding box center [893, 170] width 81 height 13
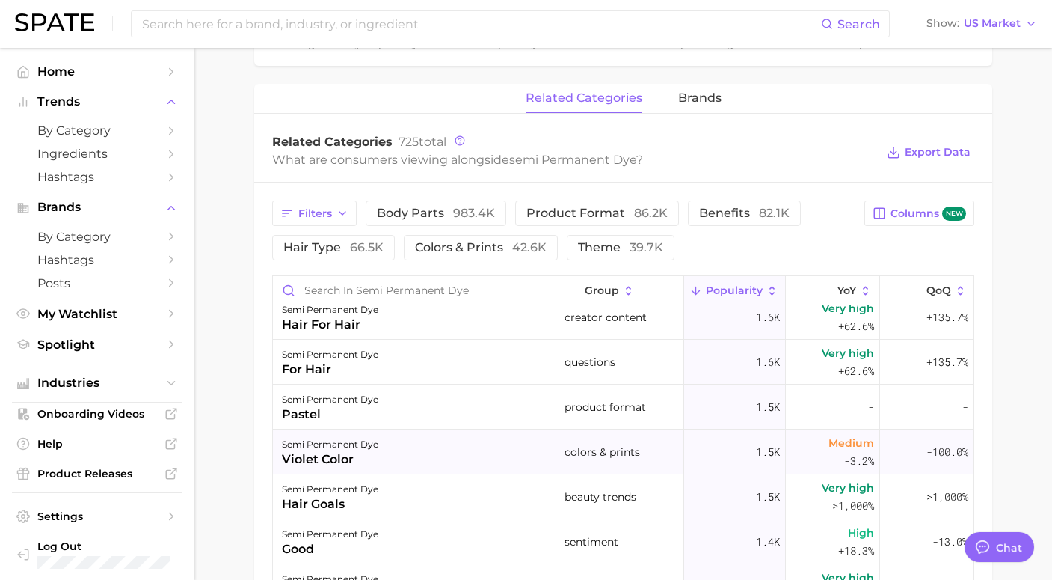
scroll to position [2078, 0]
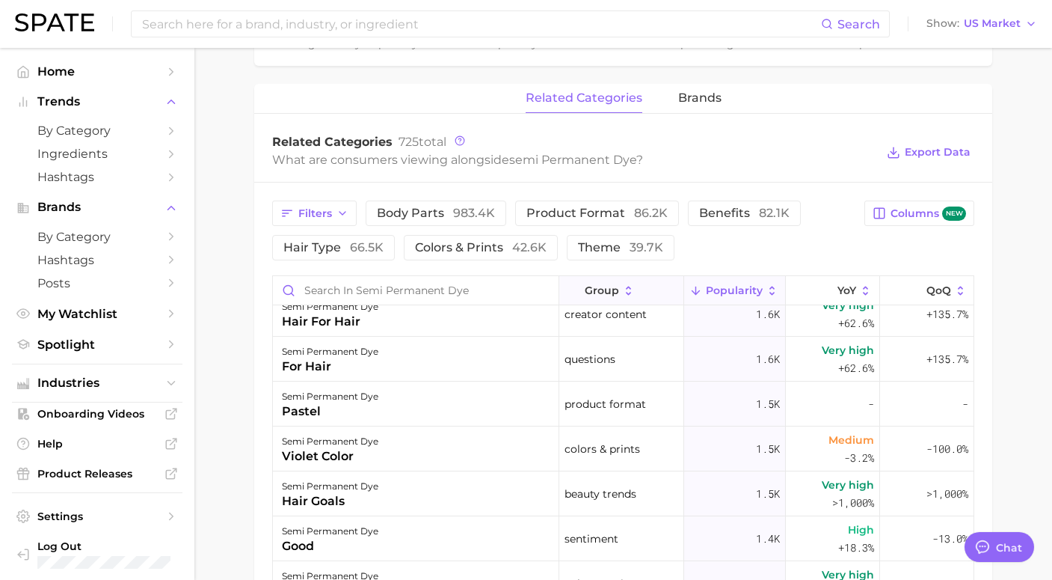
click at [624, 296] on icon at bounding box center [628, 290] width 13 height 13
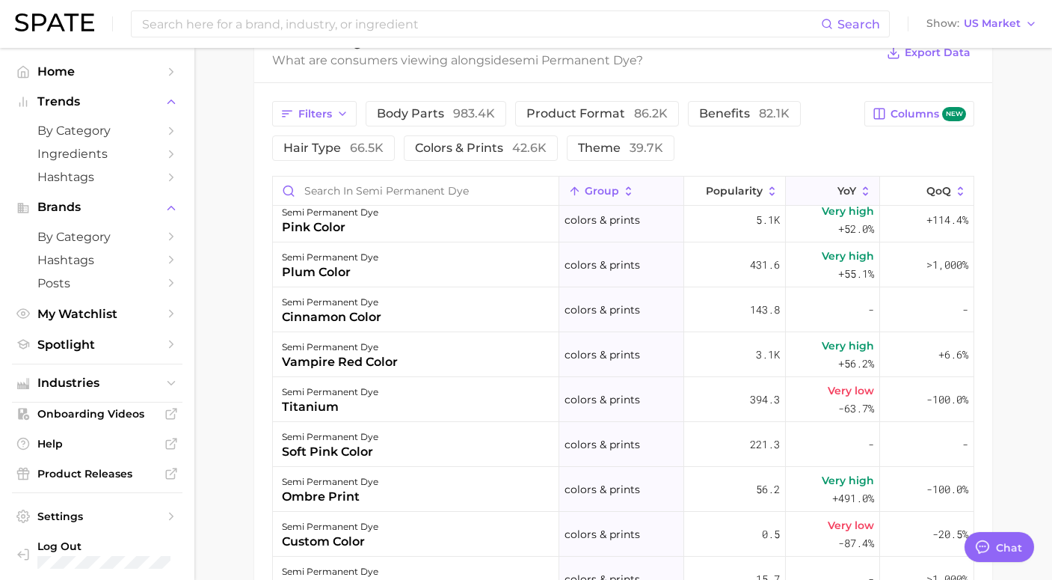
scroll to position [5735, 0]
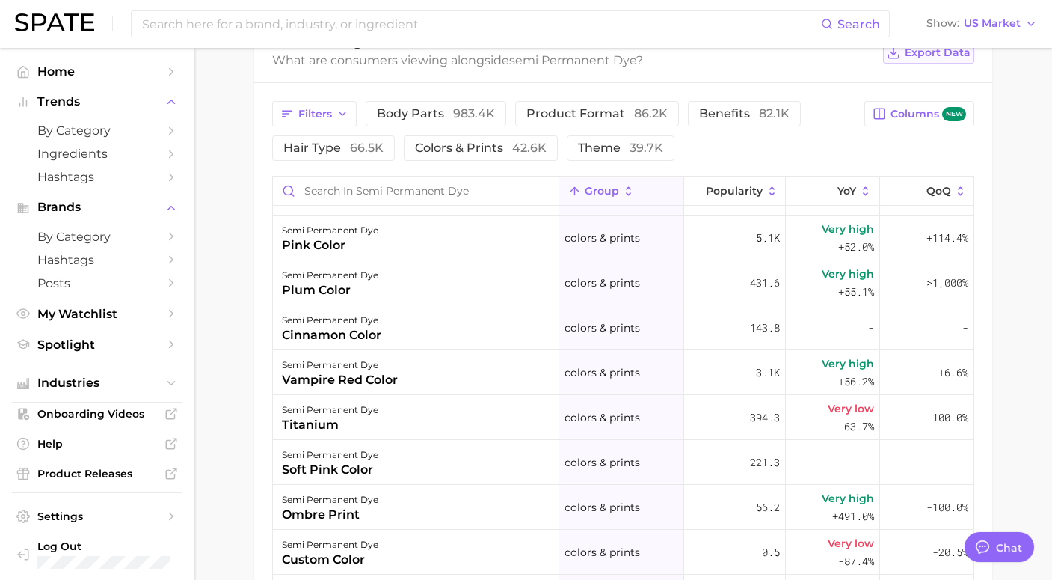
click at [950, 54] on span "Export Data" at bounding box center [938, 52] width 66 height 13
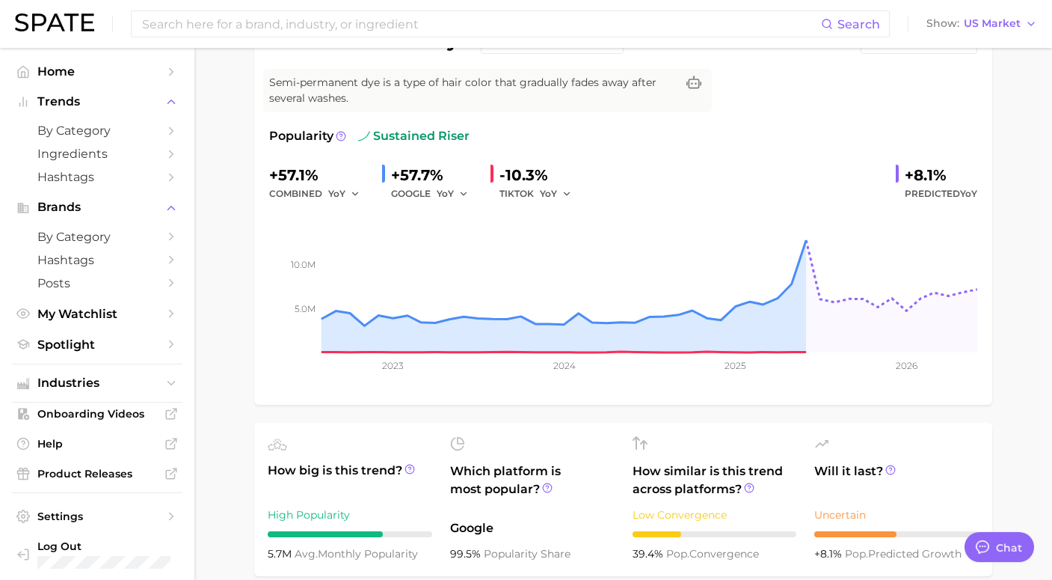
scroll to position [0, 0]
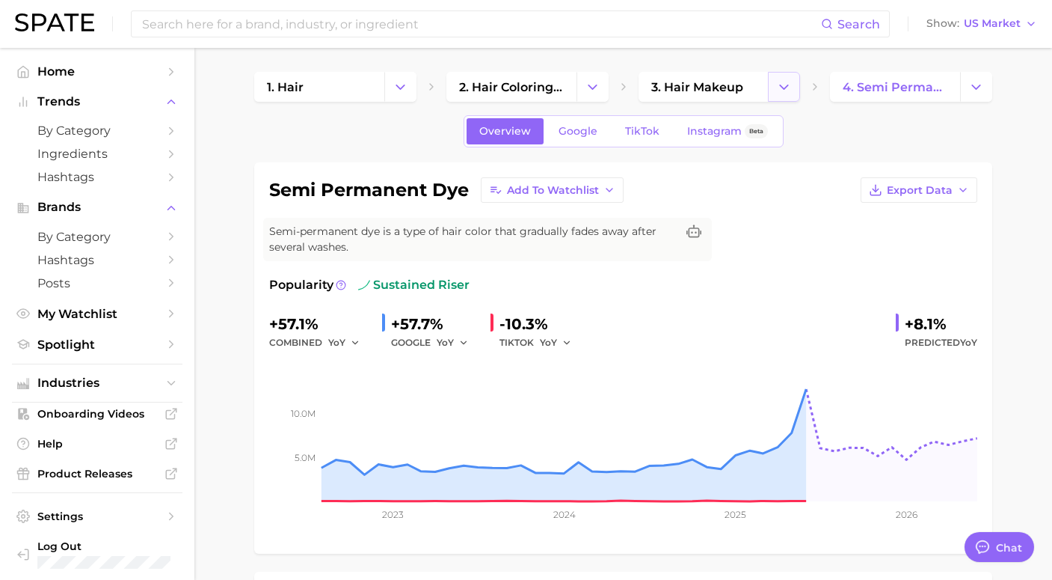
click at [790, 82] on icon "Change Category" at bounding box center [784, 87] width 16 height 16
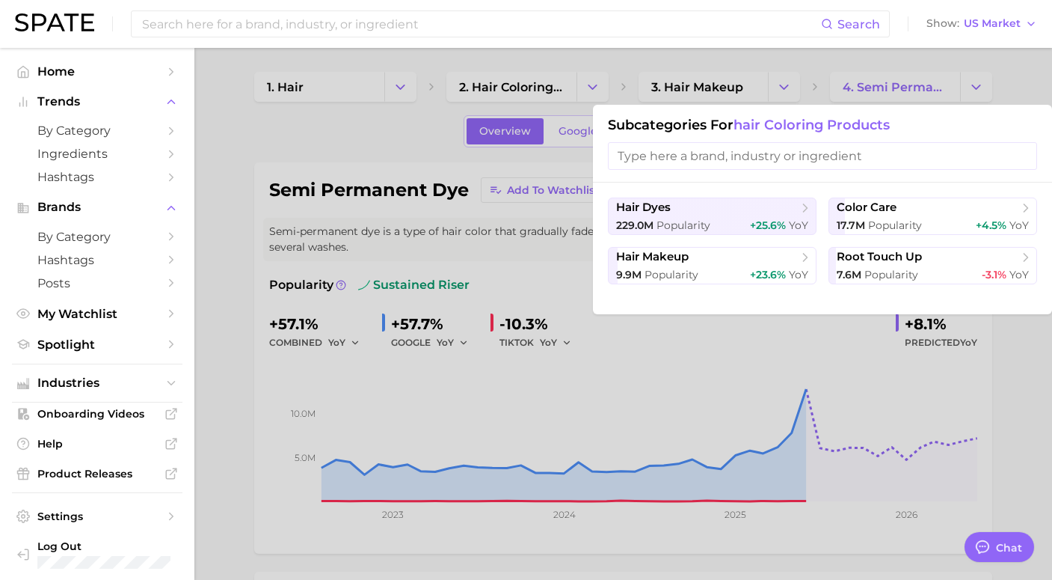
click at [652, 55] on div at bounding box center [526, 290] width 1052 height 580
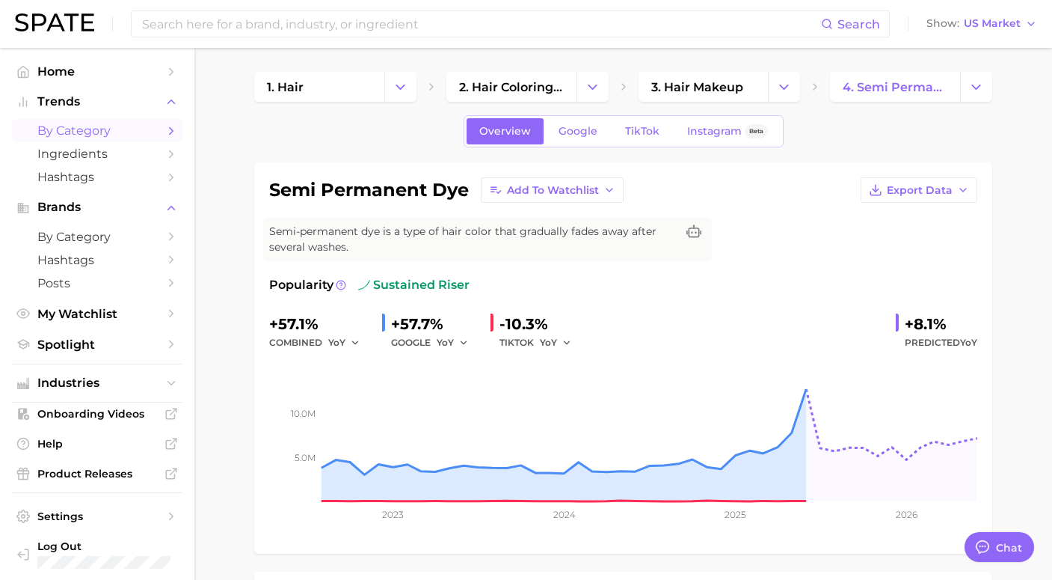
click at [92, 135] on span "by Category" at bounding box center [97, 130] width 120 height 14
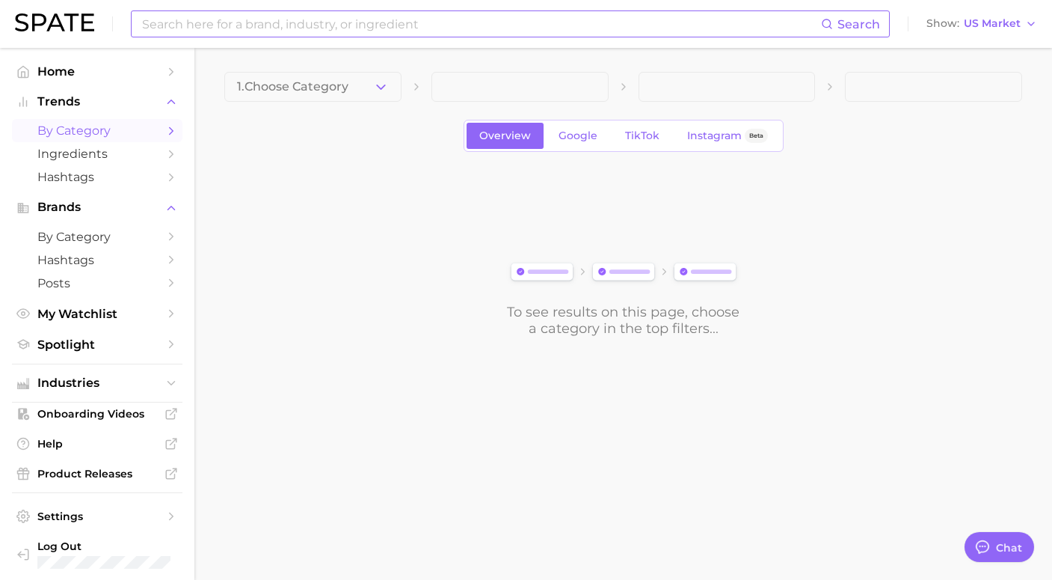
click at [208, 29] on input at bounding box center [481, 23] width 681 height 25
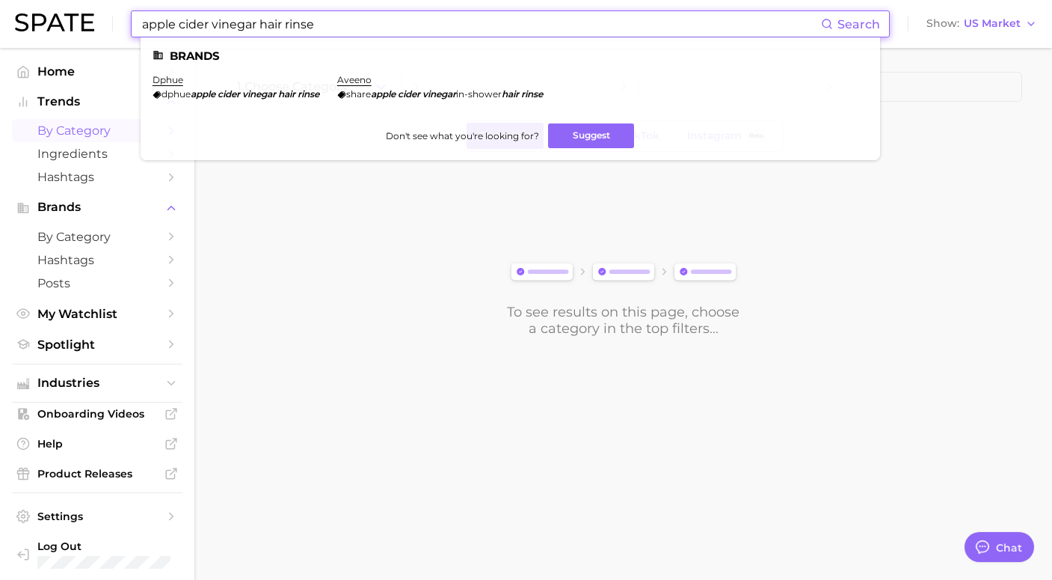
drag, startPoint x: 260, startPoint y: 24, endPoint x: 341, endPoint y: 18, distance: 81.0
click at [338, 21] on input "apple cider vinegar hair rinse" at bounding box center [481, 23] width 681 height 25
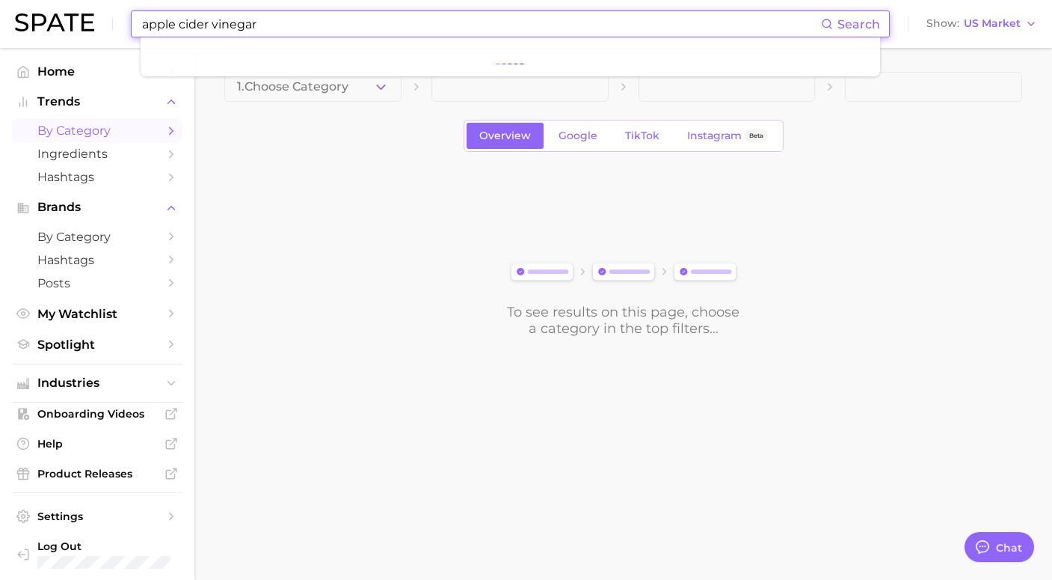
type input "apple cider vinegar"
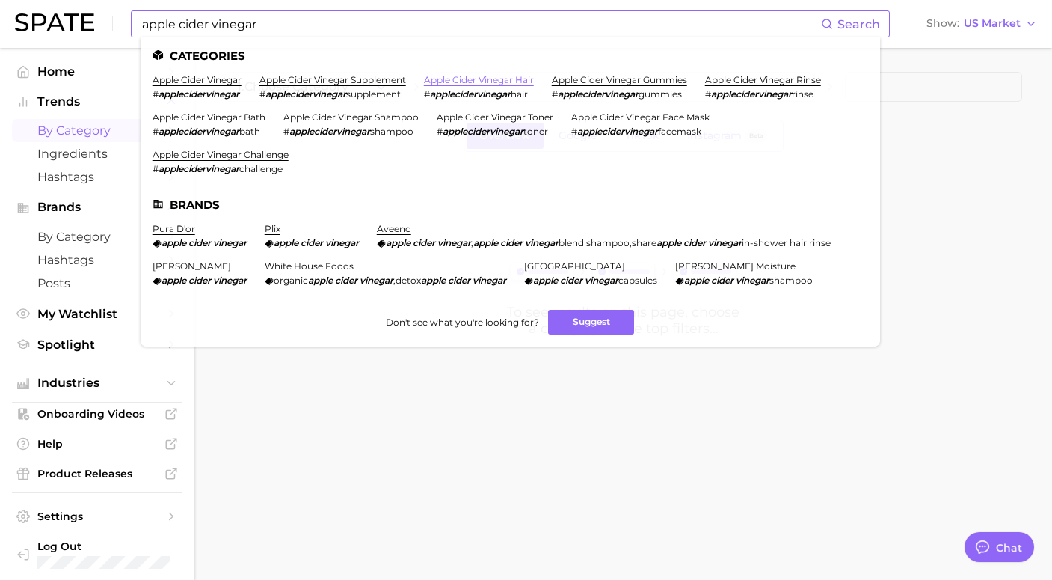
click at [502, 80] on link "apple cider vinegar hair" at bounding box center [479, 79] width 110 height 11
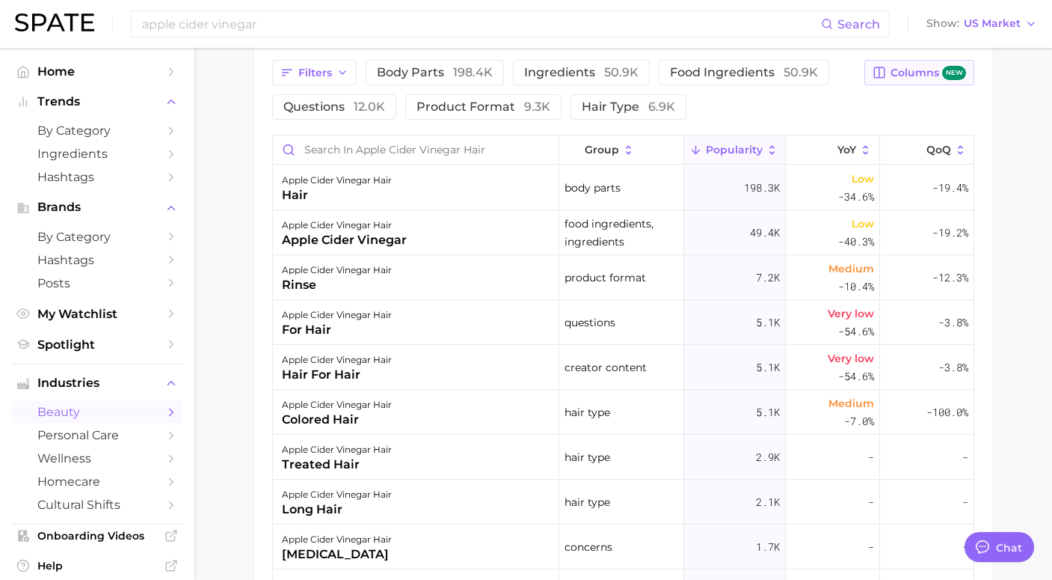
scroll to position [820, 0]
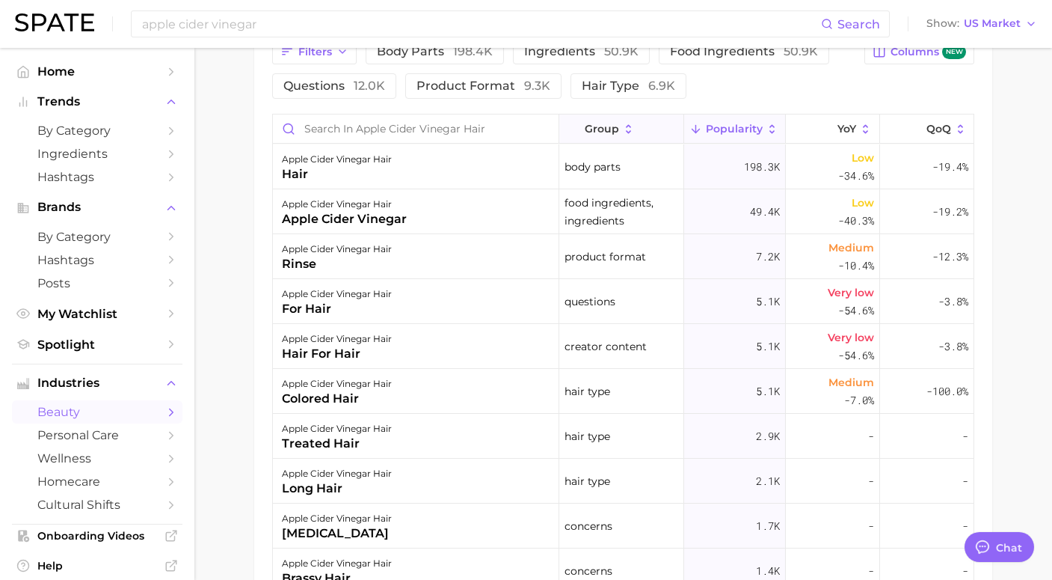
click at [624, 126] on icon at bounding box center [628, 129] width 13 height 13
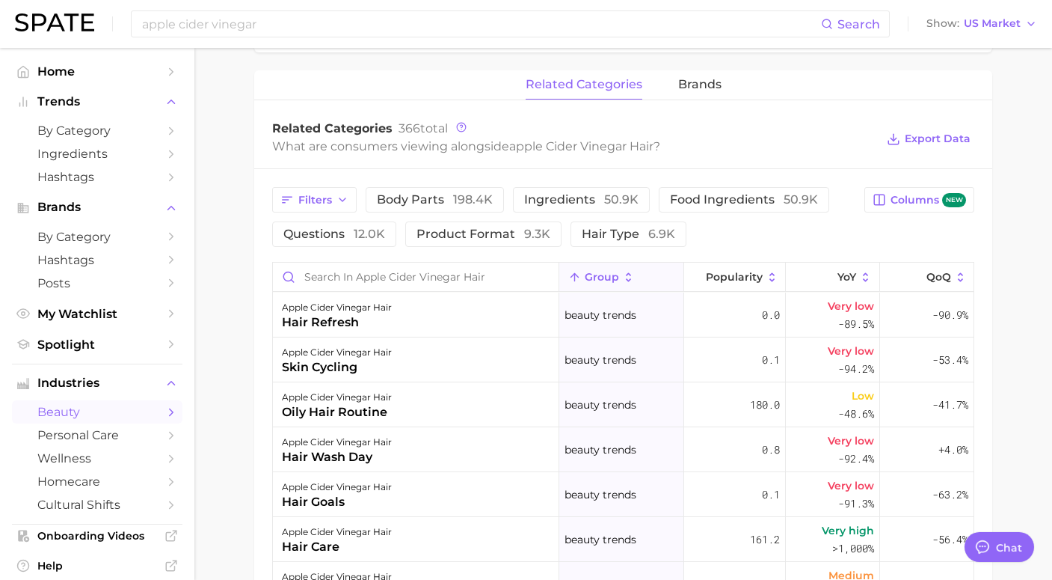
scroll to position [683, 0]
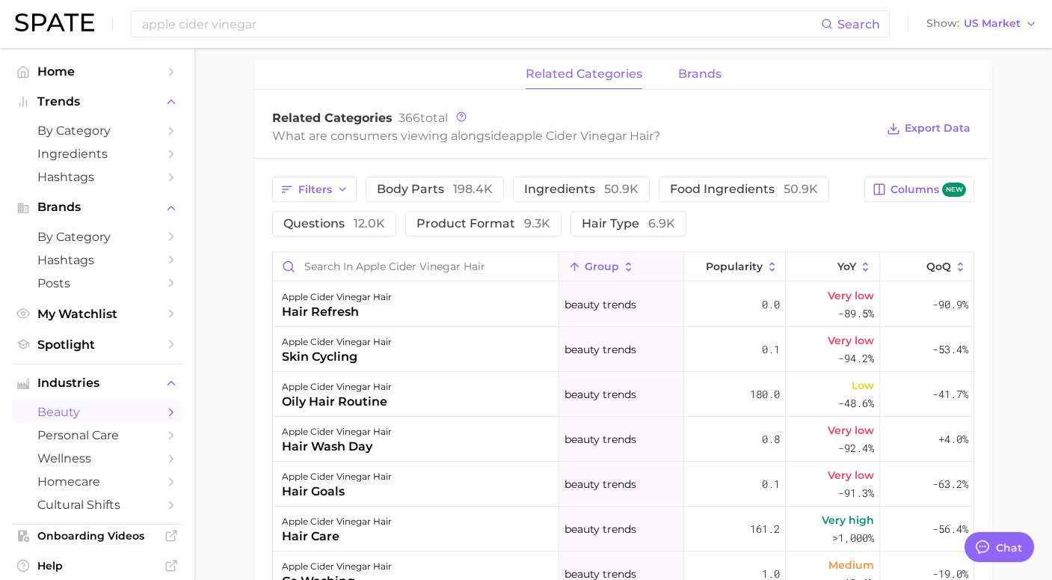
click at [695, 72] on span "brands" at bounding box center [699, 73] width 43 height 13
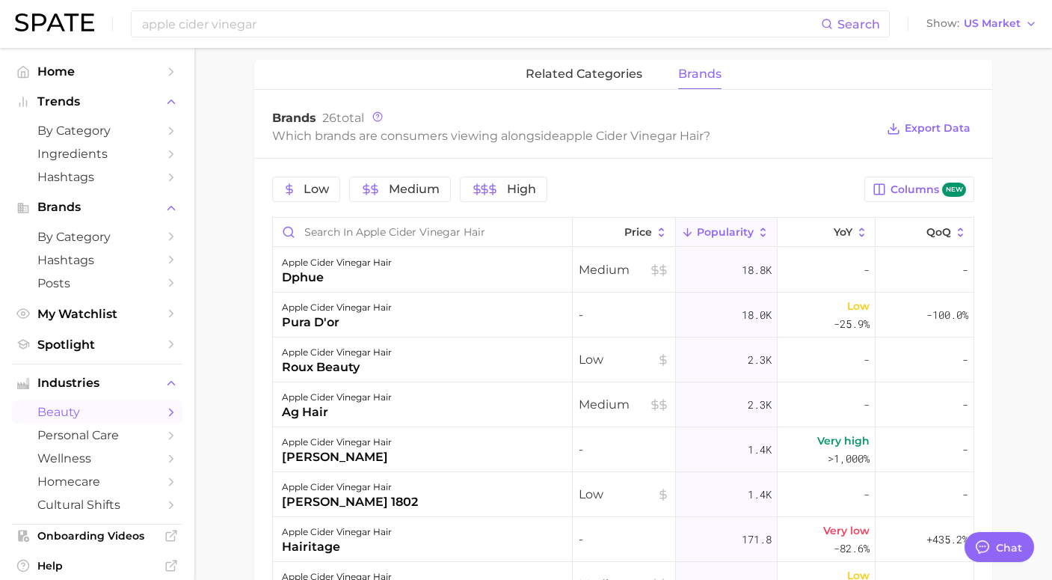
click at [752, 239] on button "Popularity" at bounding box center [727, 232] width 102 height 29
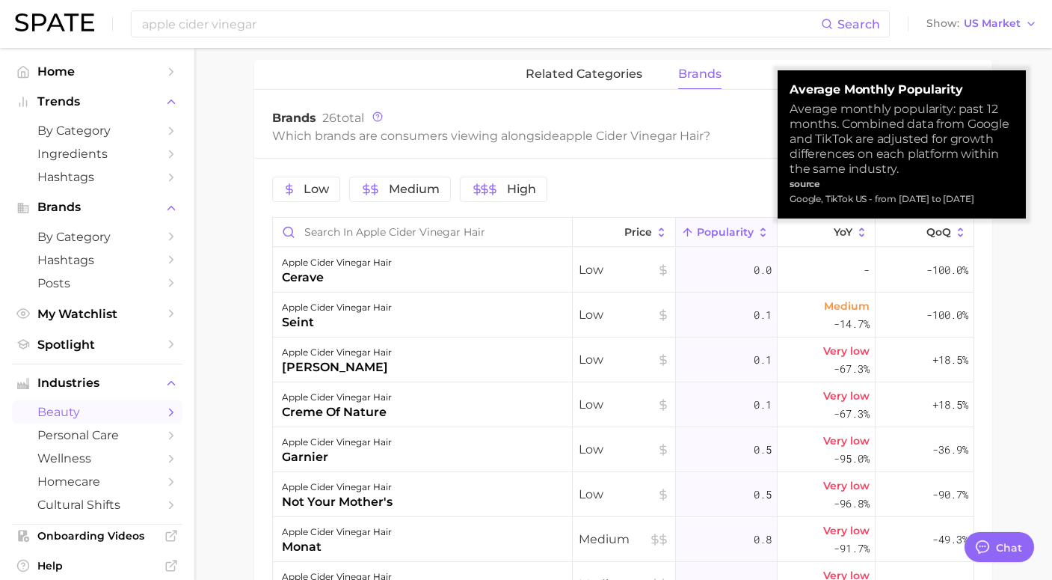
click at [752, 239] on button "Popularity" at bounding box center [727, 232] width 102 height 29
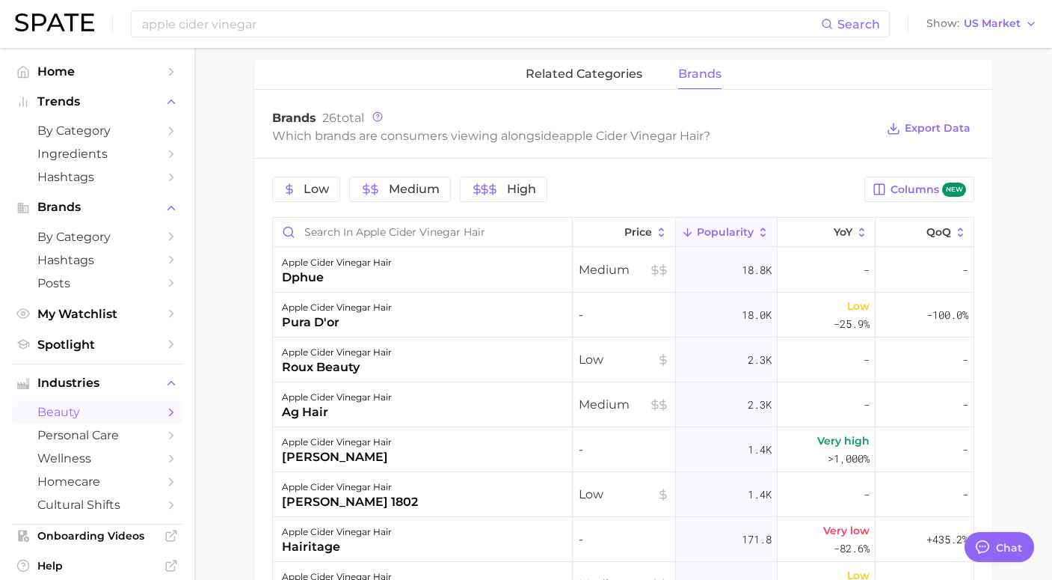
click at [1025, 274] on main "1. hair 2. hair care products 3. hair treatments 4. apple cider vinegar hair Ov…" at bounding box center [623, 127] width 858 height 1524
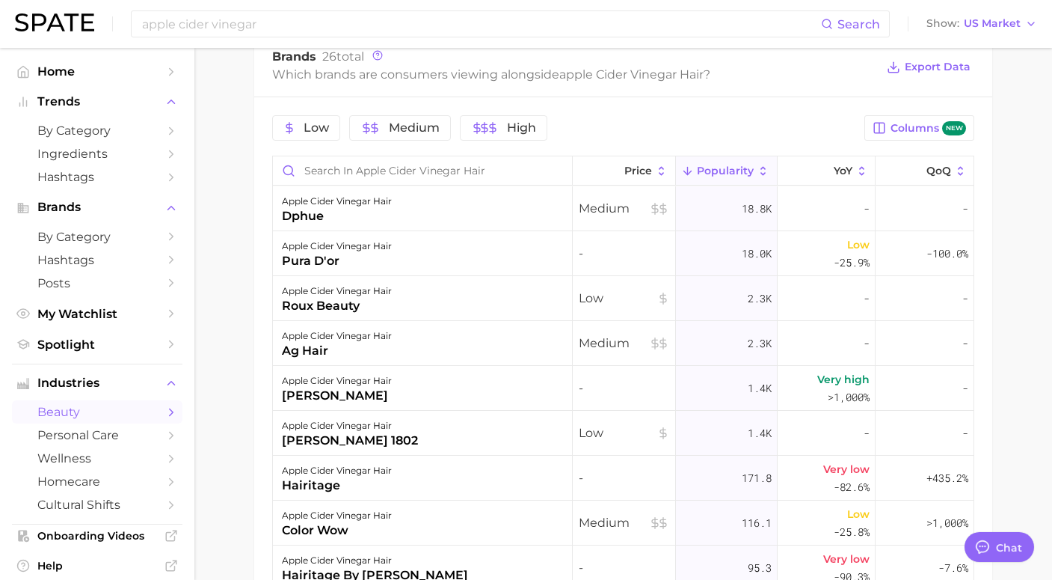
scroll to position [749, 0]
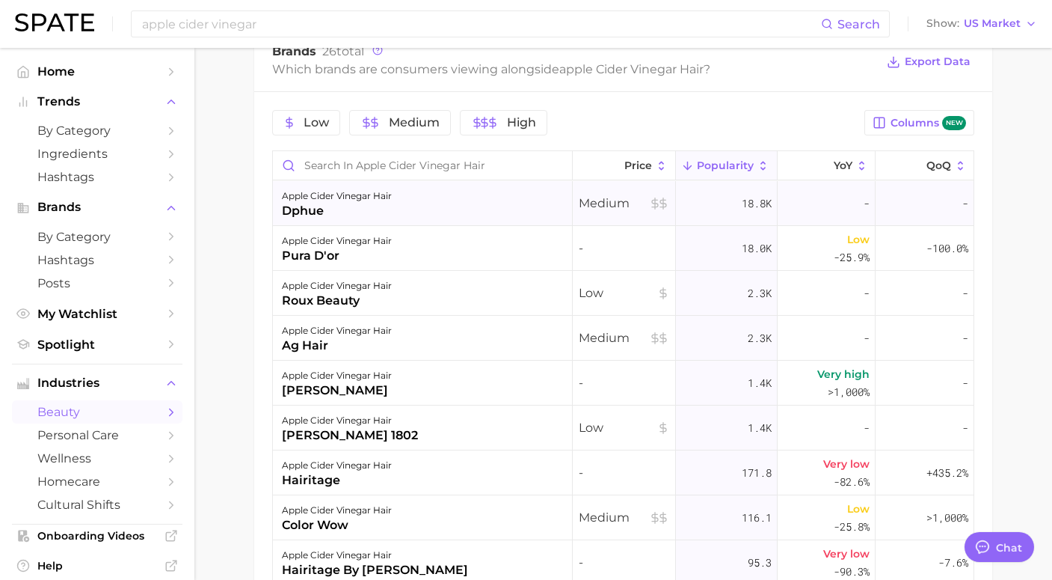
click at [329, 205] on div "dphue" at bounding box center [337, 211] width 110 height 18
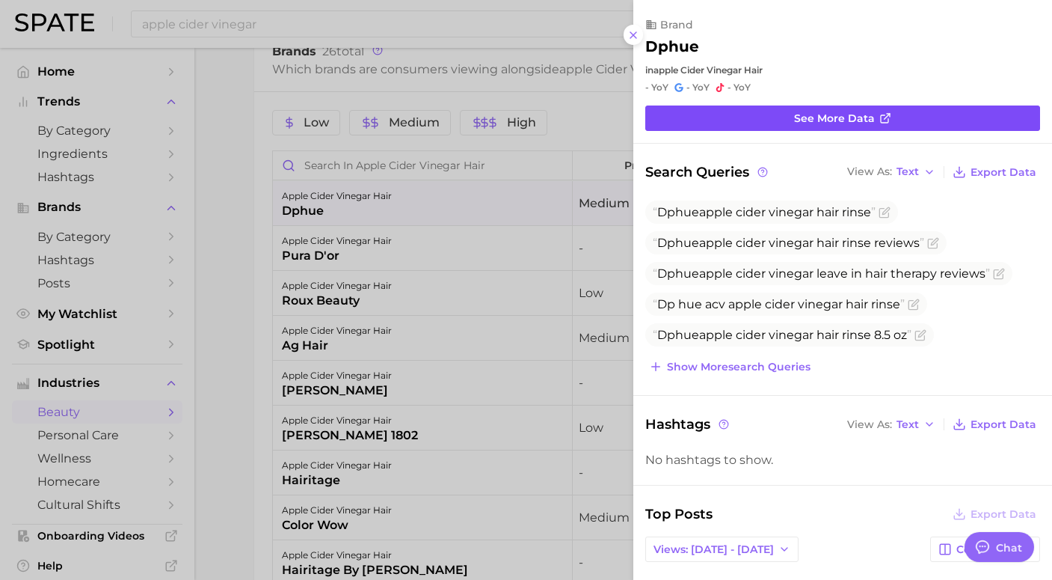
click at [829, 122] on span "See more data" at bounding box center [834, 118] width 81 height 13
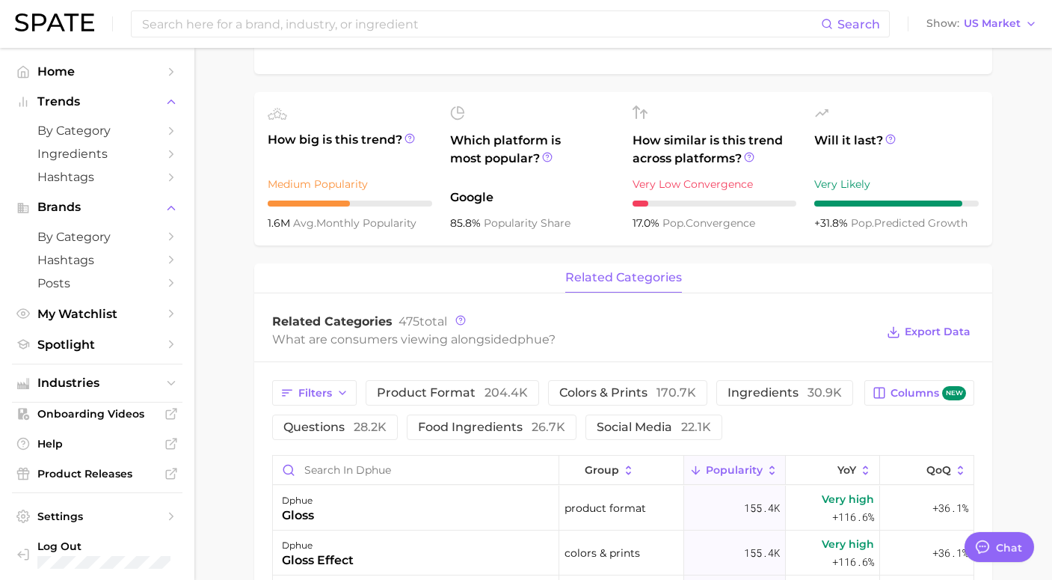
scroll to position [473, 0]
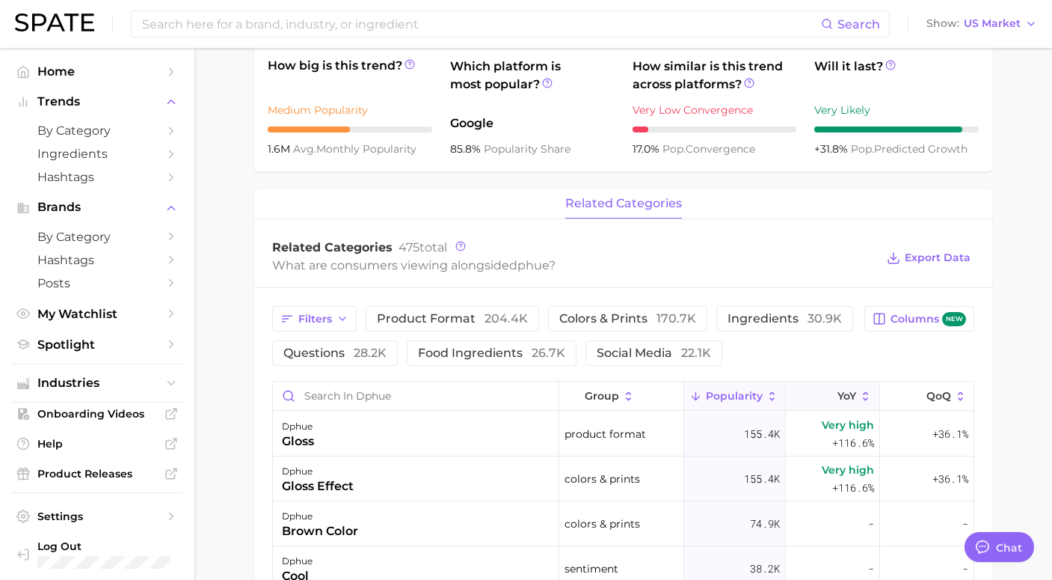
click at [848, 405] on button "YoY" at bounding box center [833, 395] width 94 height 29
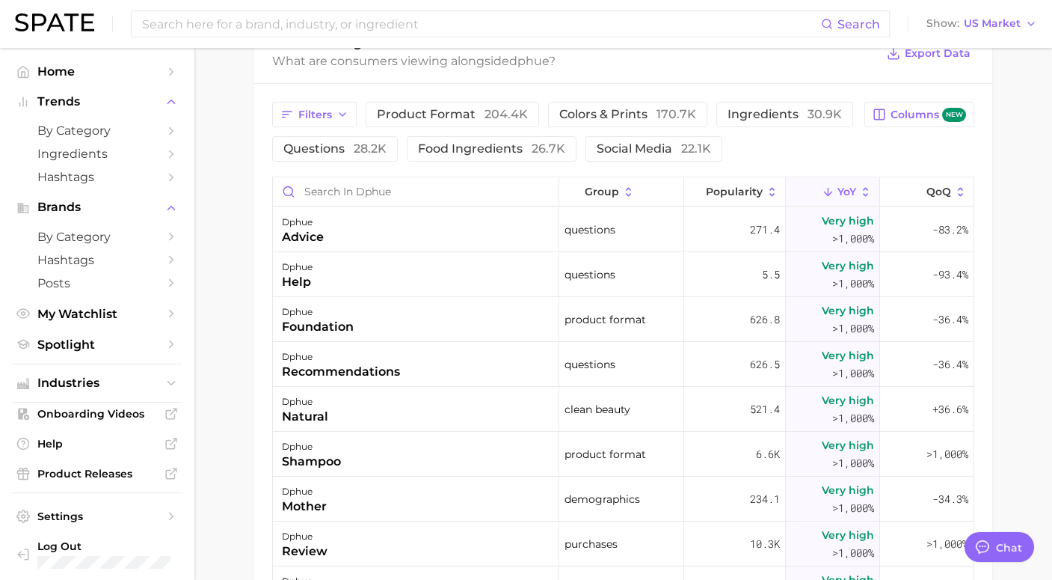
scroll to position [679, 0]
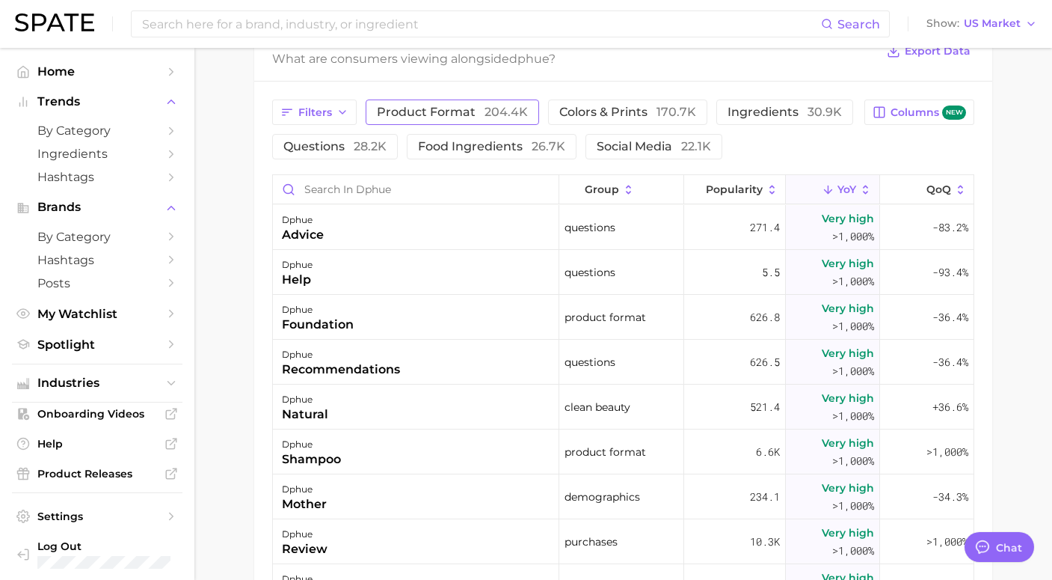
click at [495, 119] on span "204.4k" at bounding box center [506, 112] width 43 height 14
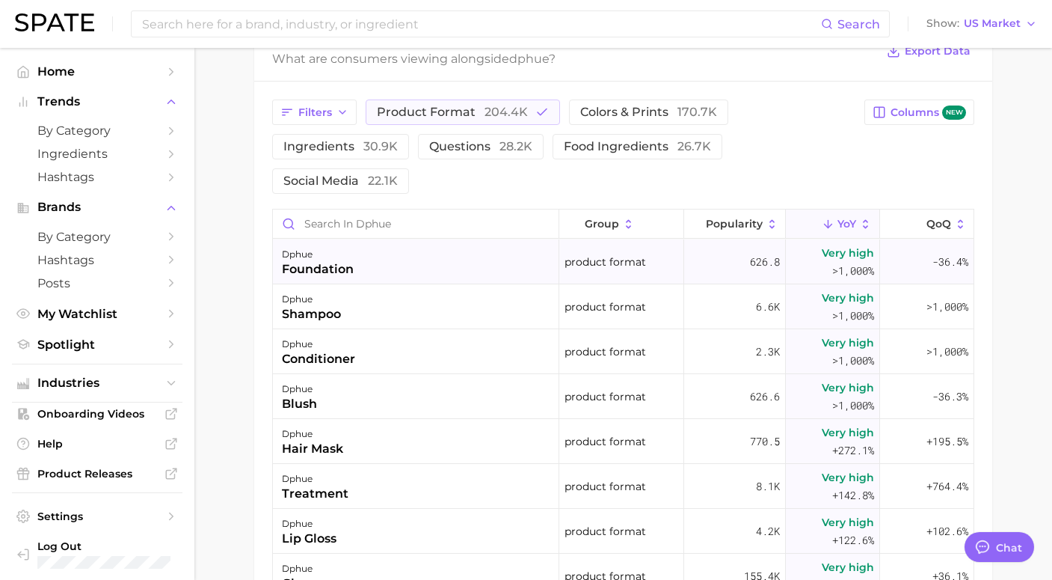
click at [316, 269] on div "foundation" at bounding box center [318, 269] width 72 height 18
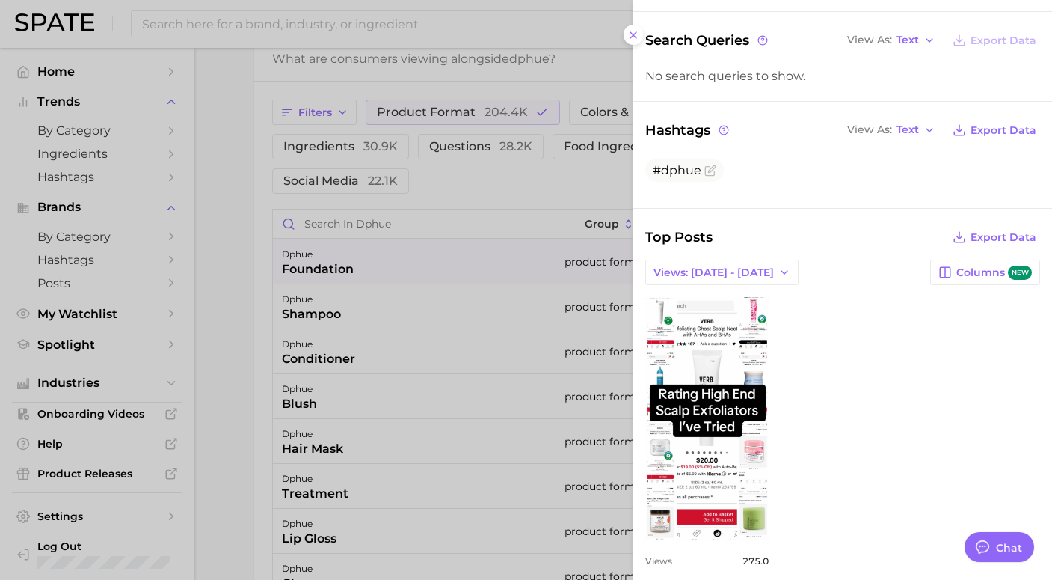
scroll to position [210, 0]
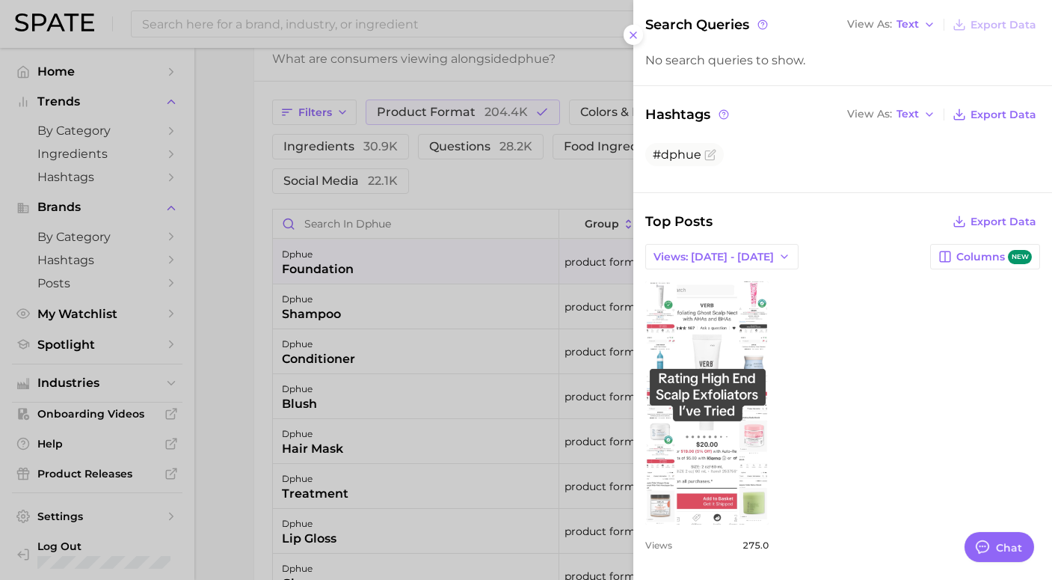
click at [725, 406] on link "view post on TikTok" at bounding box center [706, 402] width 123 height 243
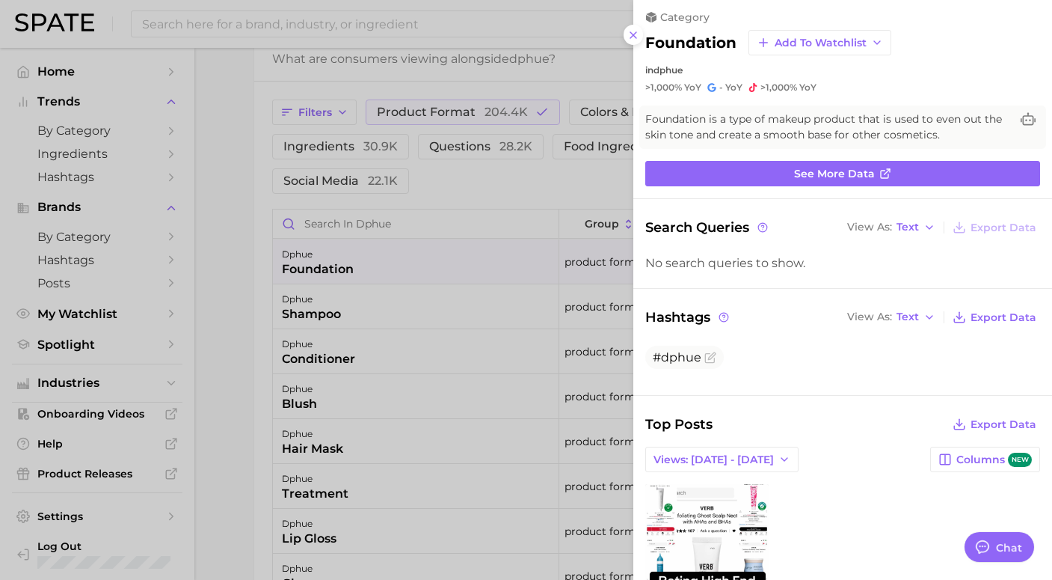
scroll to position [0, 0]
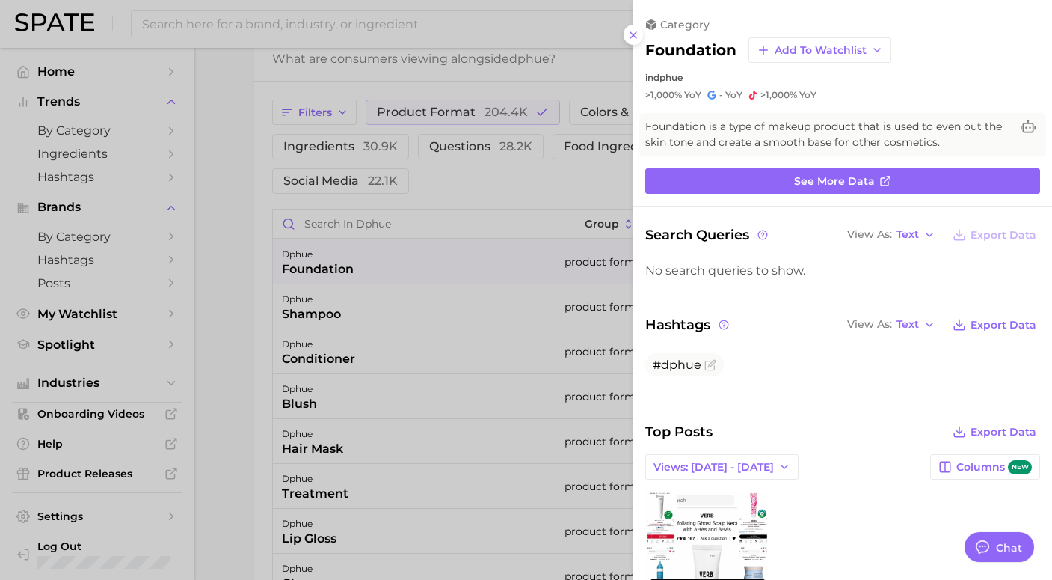
click at [562, 178] on div at bounding box center [526, 290] width 1052 height 580
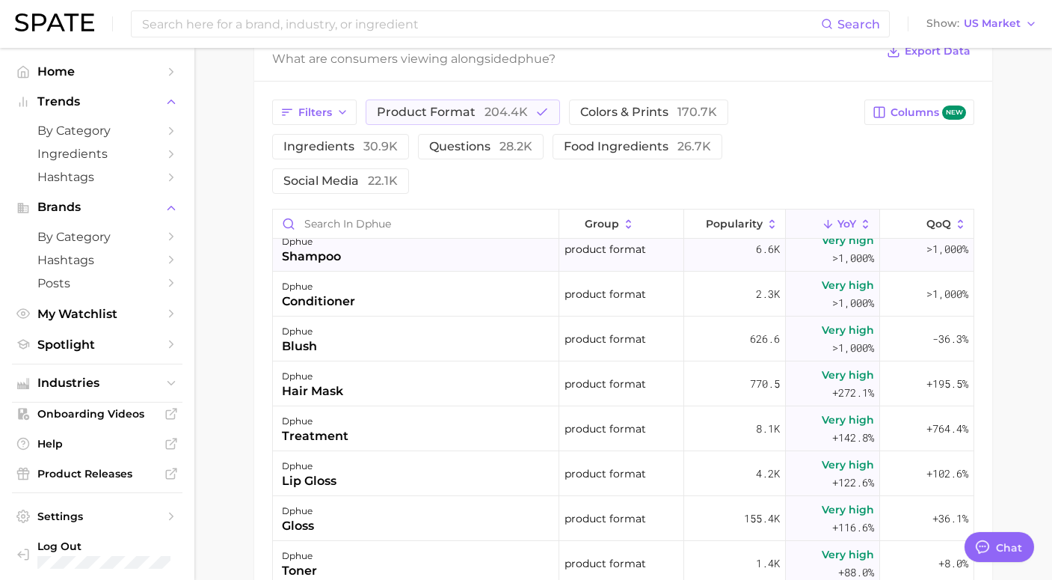
scroll to position [1, 0]
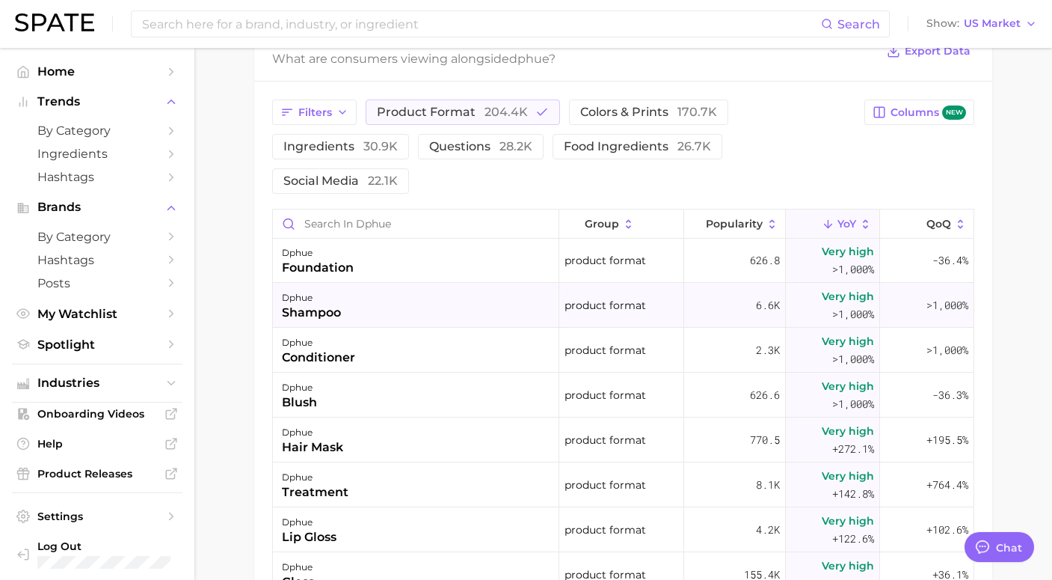
click at [604, 306] on span "product format" at bounding box center [606, 305] width 82 height 18
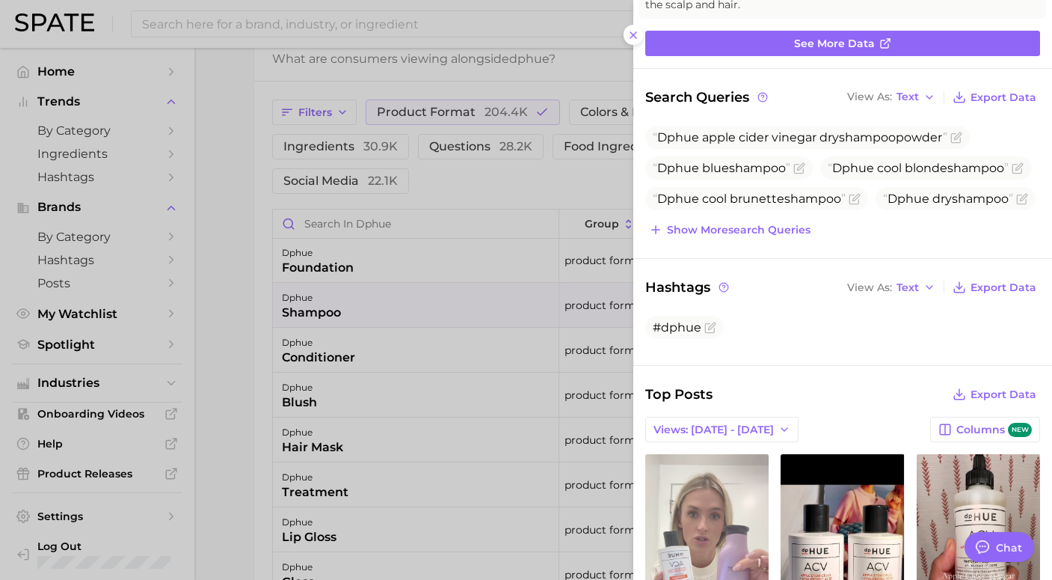
scroll to position [0, 0]
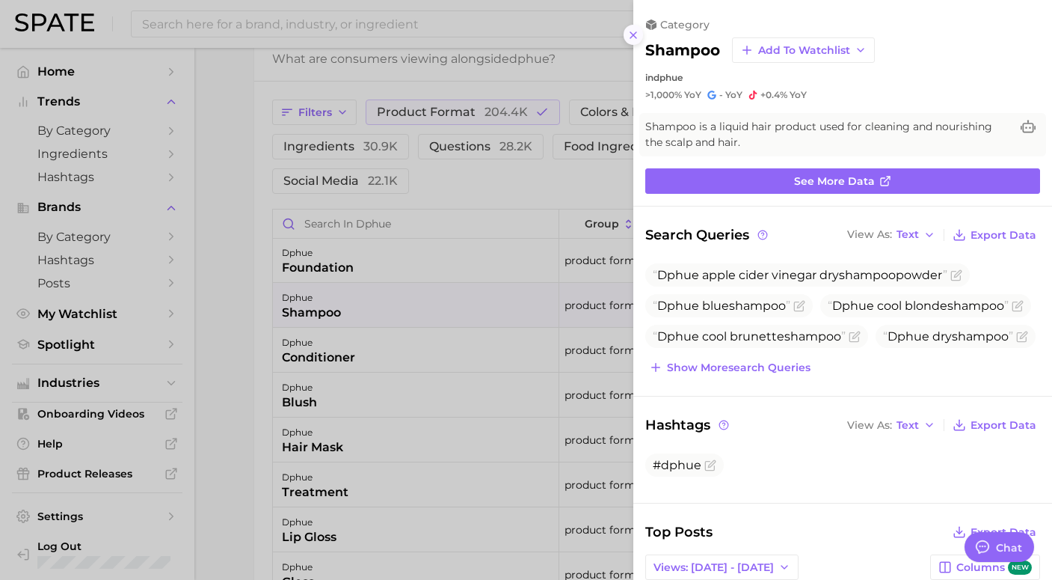
click at [631, 34] on icon at bounding box center [633, 35] width 12 height 12
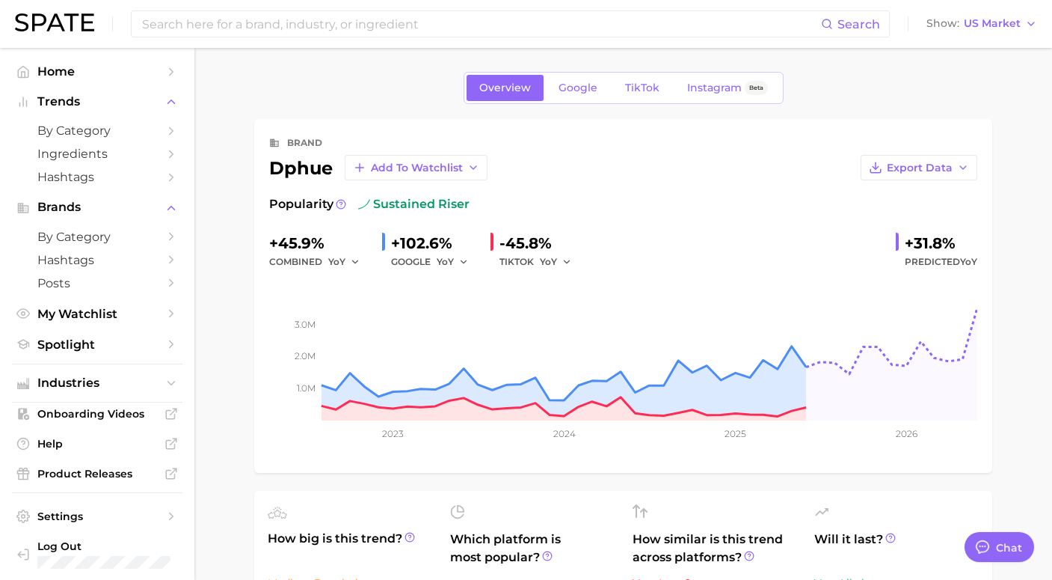
click at [68, 23] on img at bounding box center [54, 22] width 79 height 18
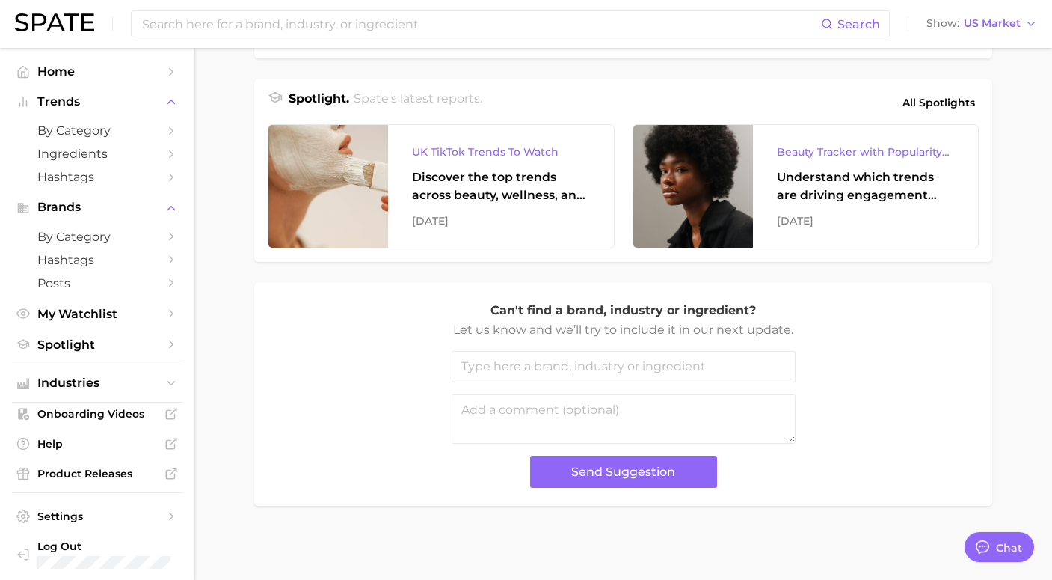
scroll to position [7, 0]
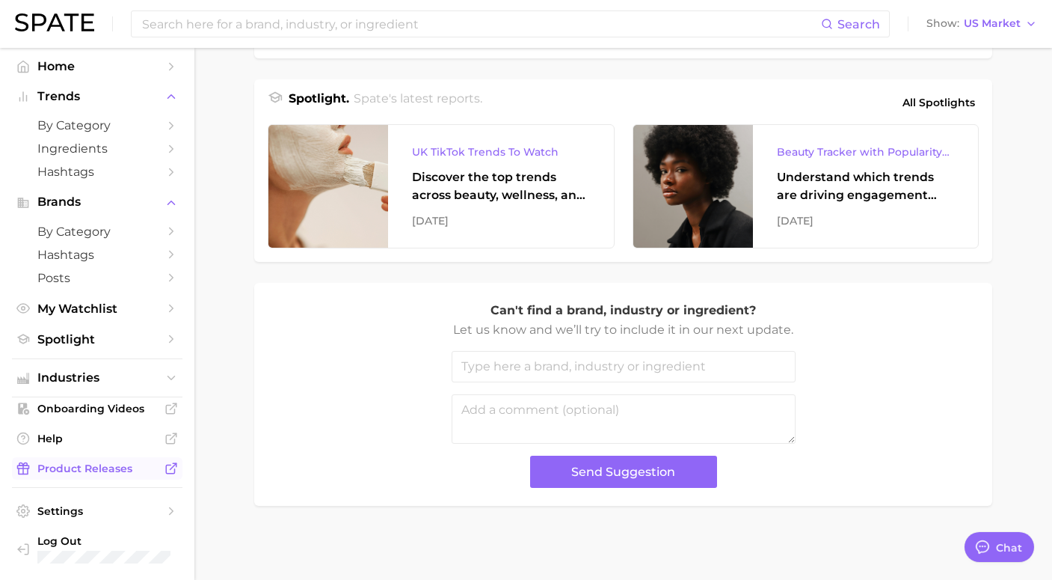
click at [102, 468] on span "Product Releases" at bounding box center [97, 467] width 120 height 13
